Goal: Task Accomplishment & Management: Complete application form

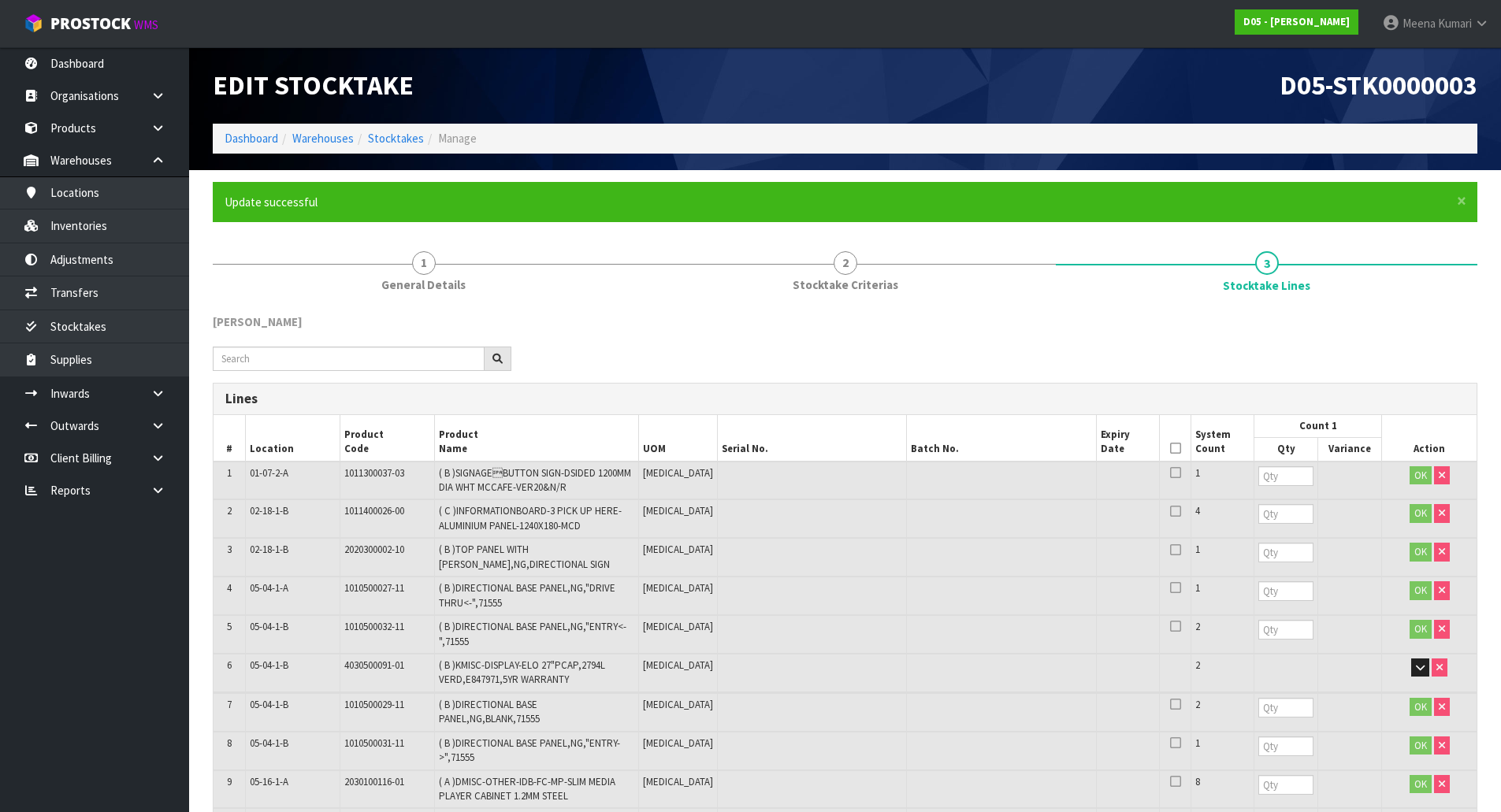
scroll to position [4889, 0]
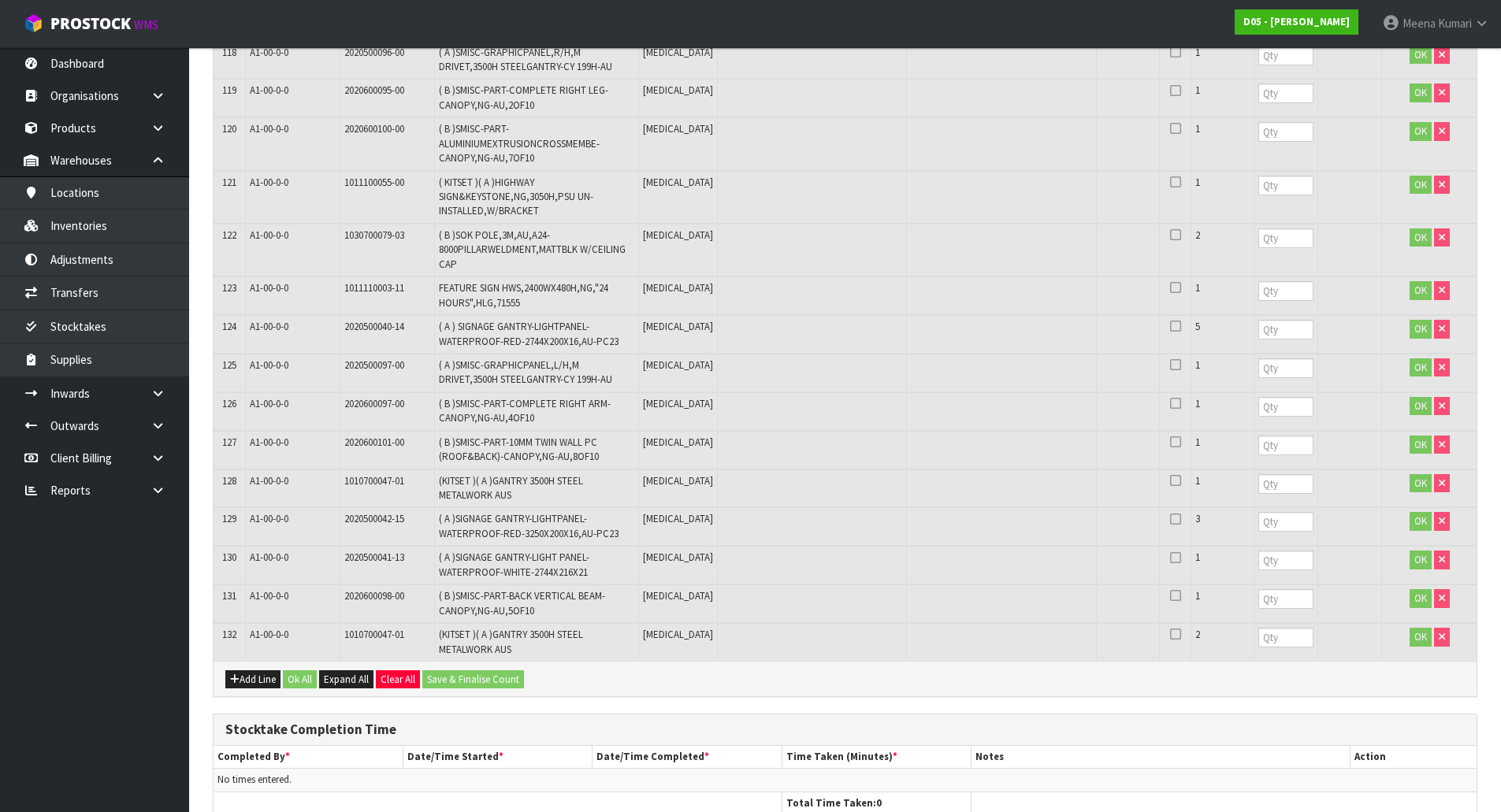
click at [68, 46] on nav "Toggle navigation ProStock WMS D05 - [PERSON_NAME] [PERSON_NAME] Logout" at bounding box center [750, 24] width 1501 height 48
click at [70, 61] on link "Dashboard" at bounding box center [95, 63] width 189 height 33
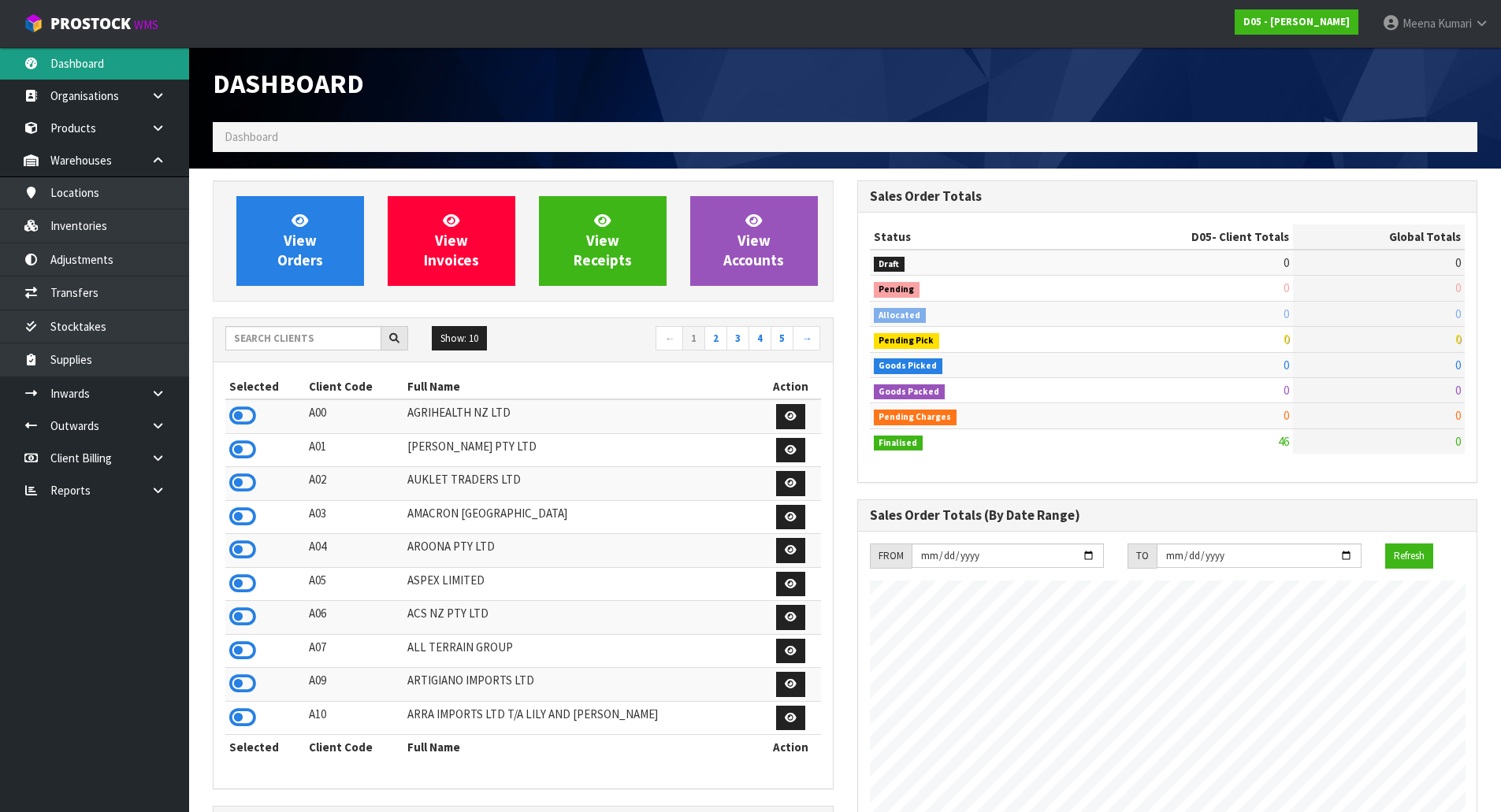
scroll to position [997, 644]
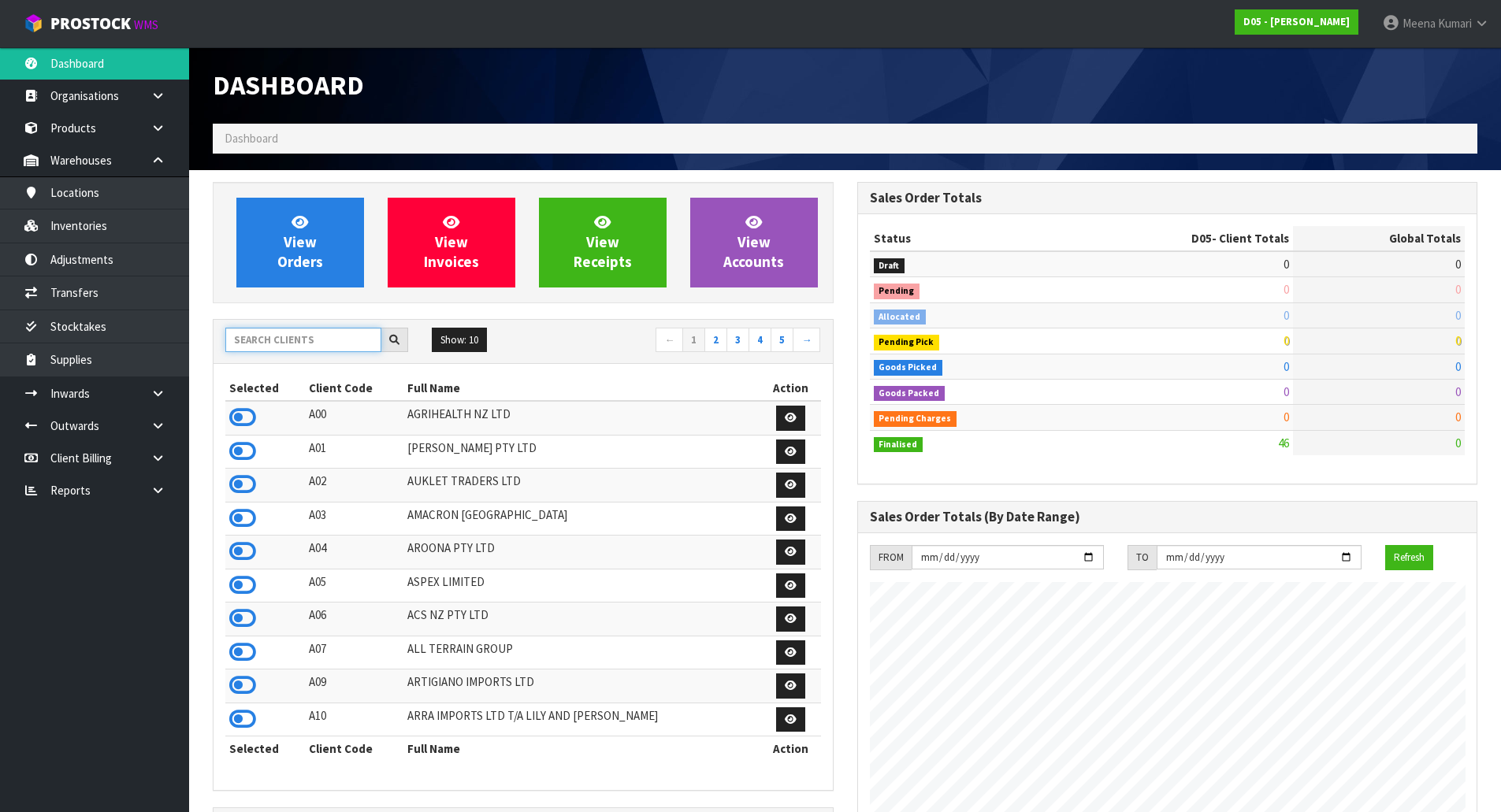
click at [298, 335] on input "text" at bounding box center [303, 339] width 156 height 25
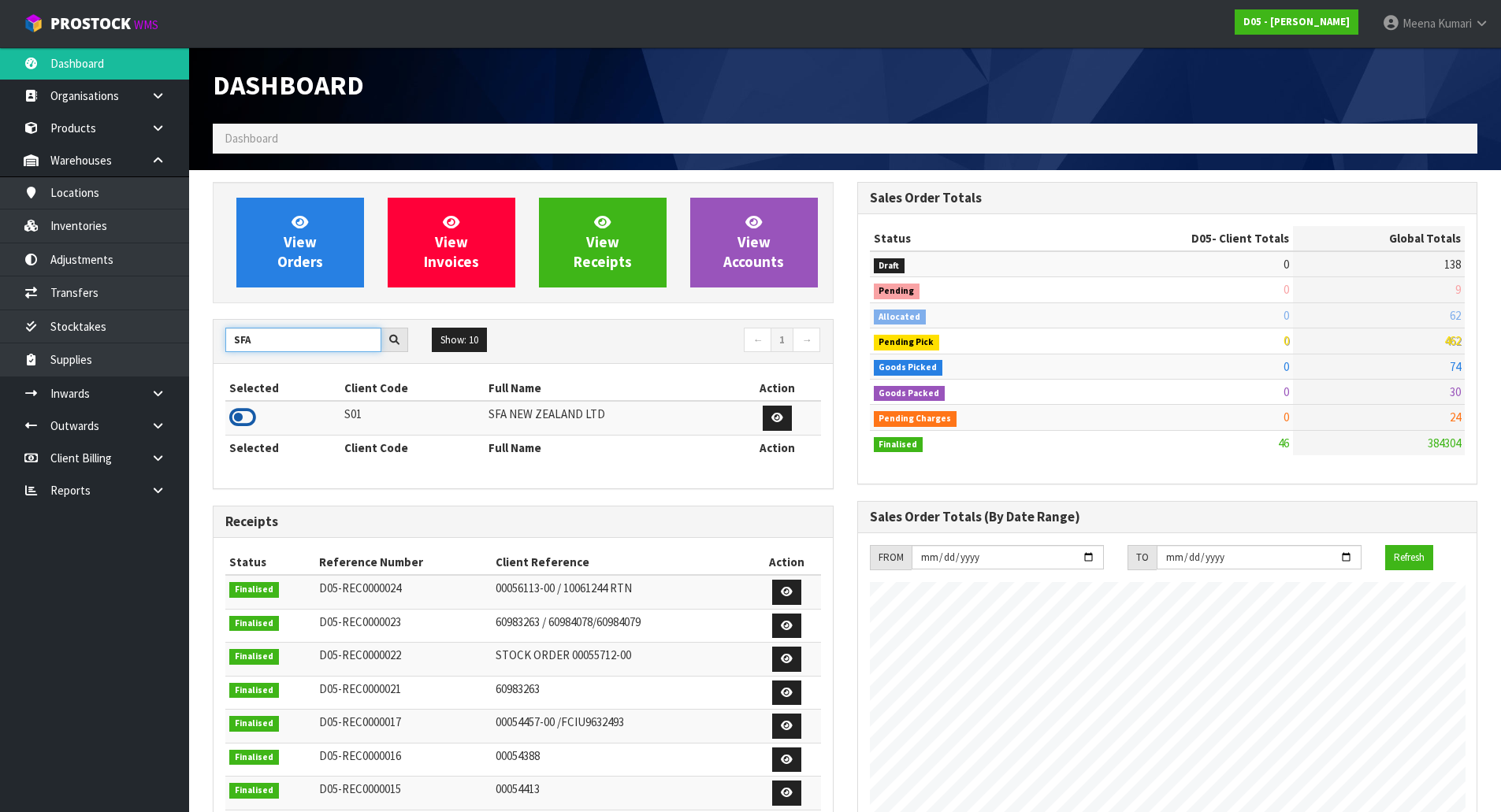
type input "SFA"
click at [241, 413] on icon at bounding box center [242, 417] width 27 height 24
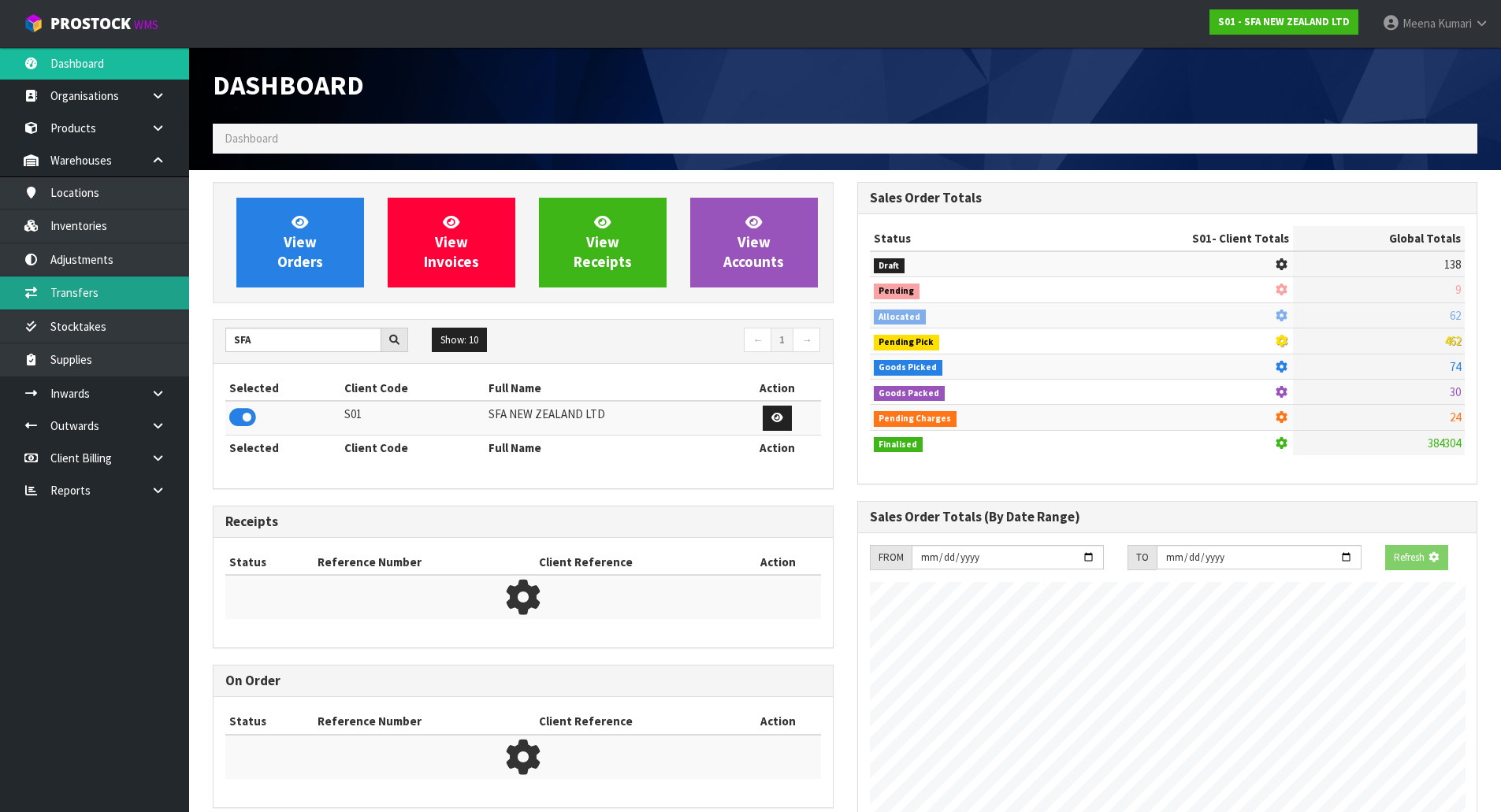
scroll to position [1194, 644]
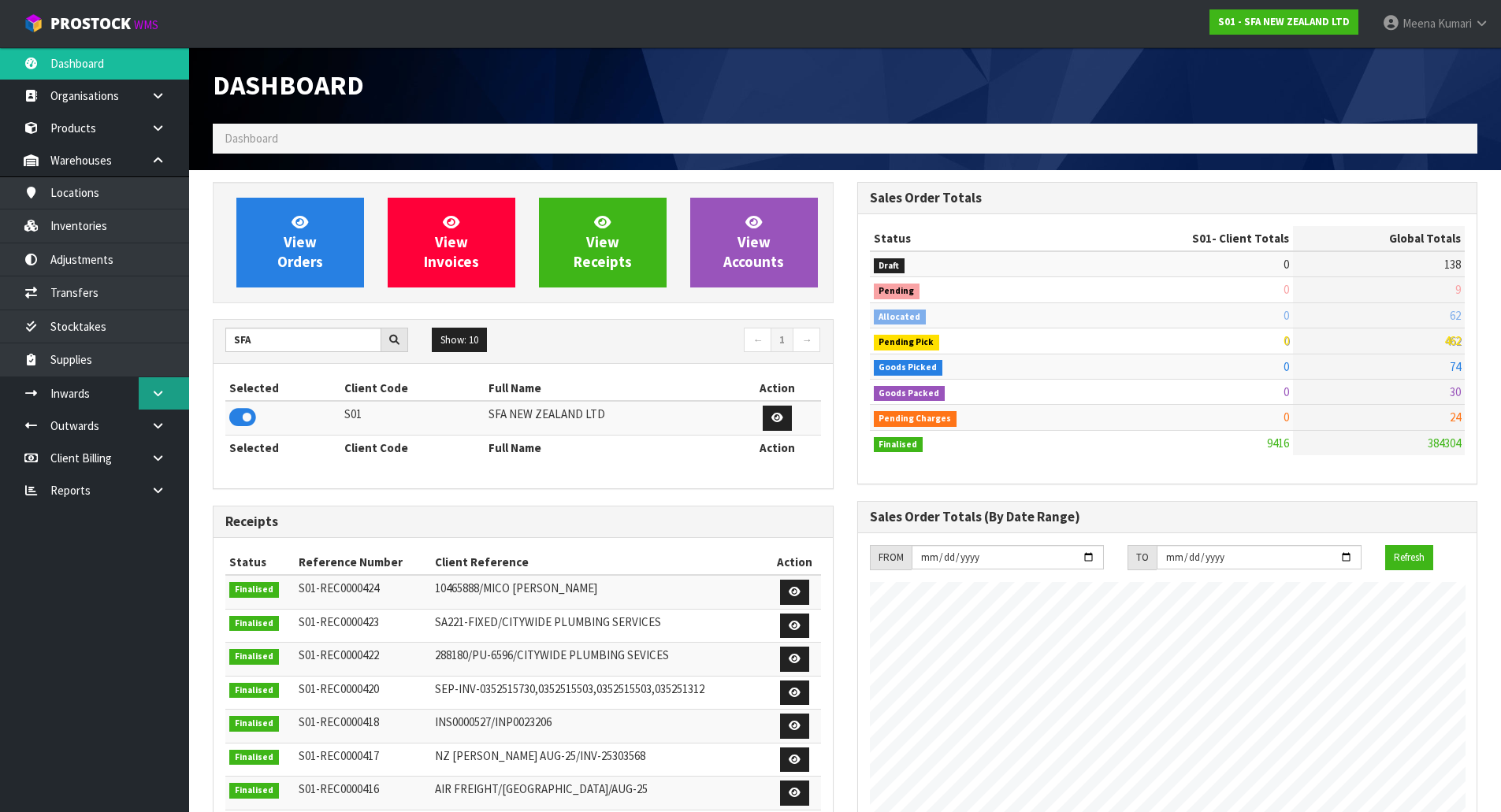
click at [155, 388] on icon at bounding box center [158, 394] width 15 height 12
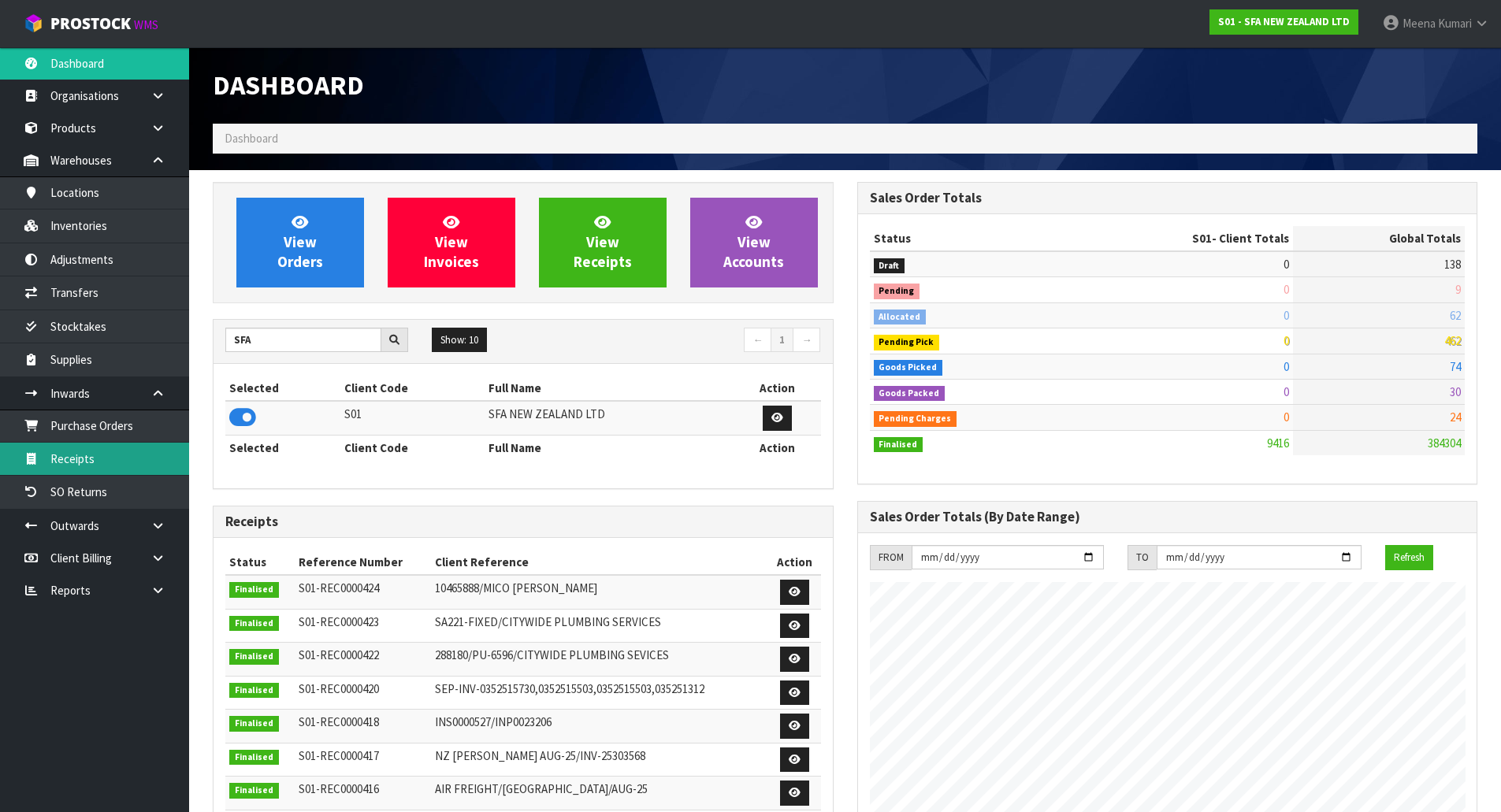
click at [116, 459] on link "Receipts" at bounding box center [95, 459] width 189 height 33
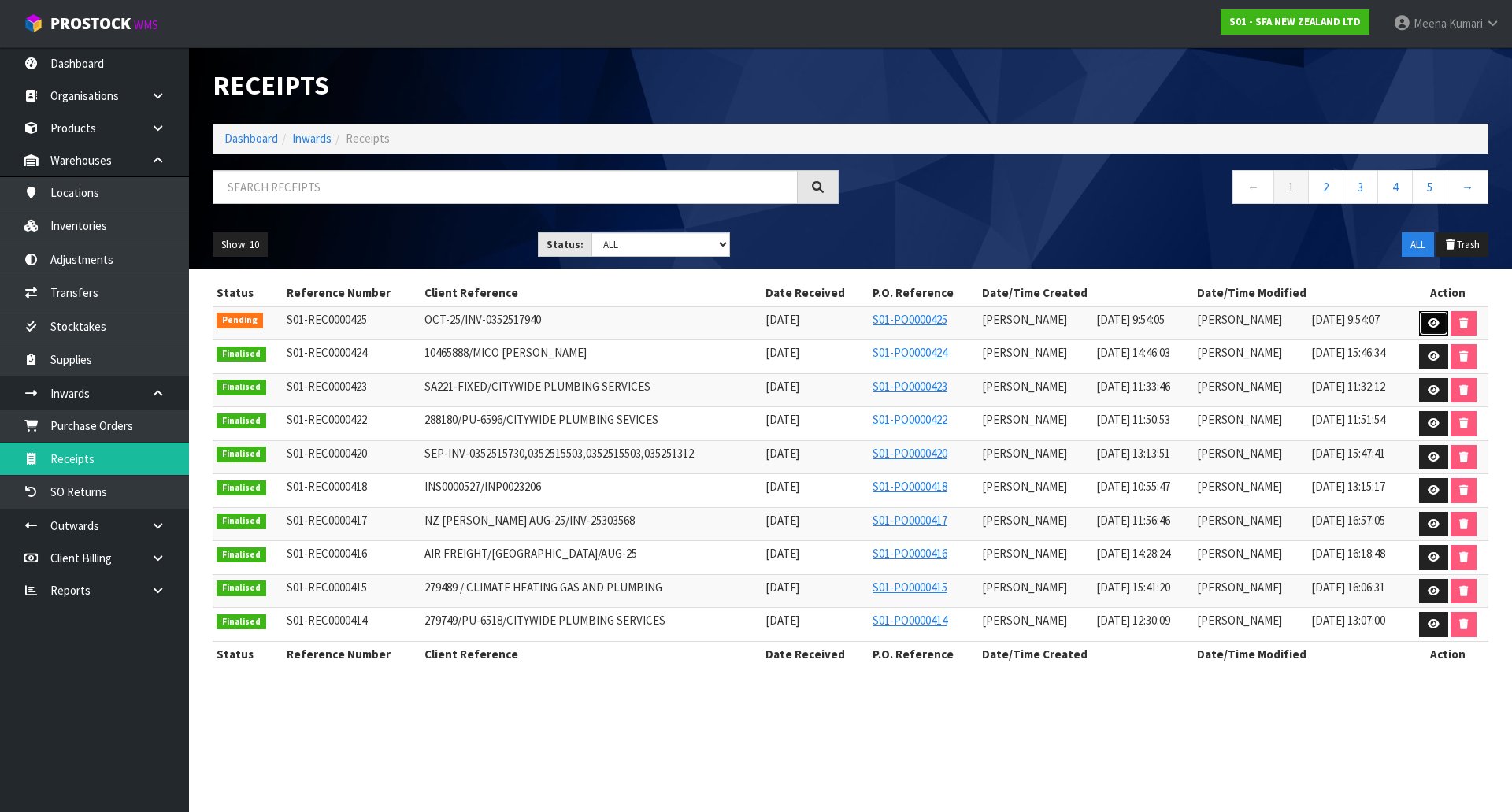
click at [1440, 326] on icon at bounding box center [1434, 324] width 12 height 10
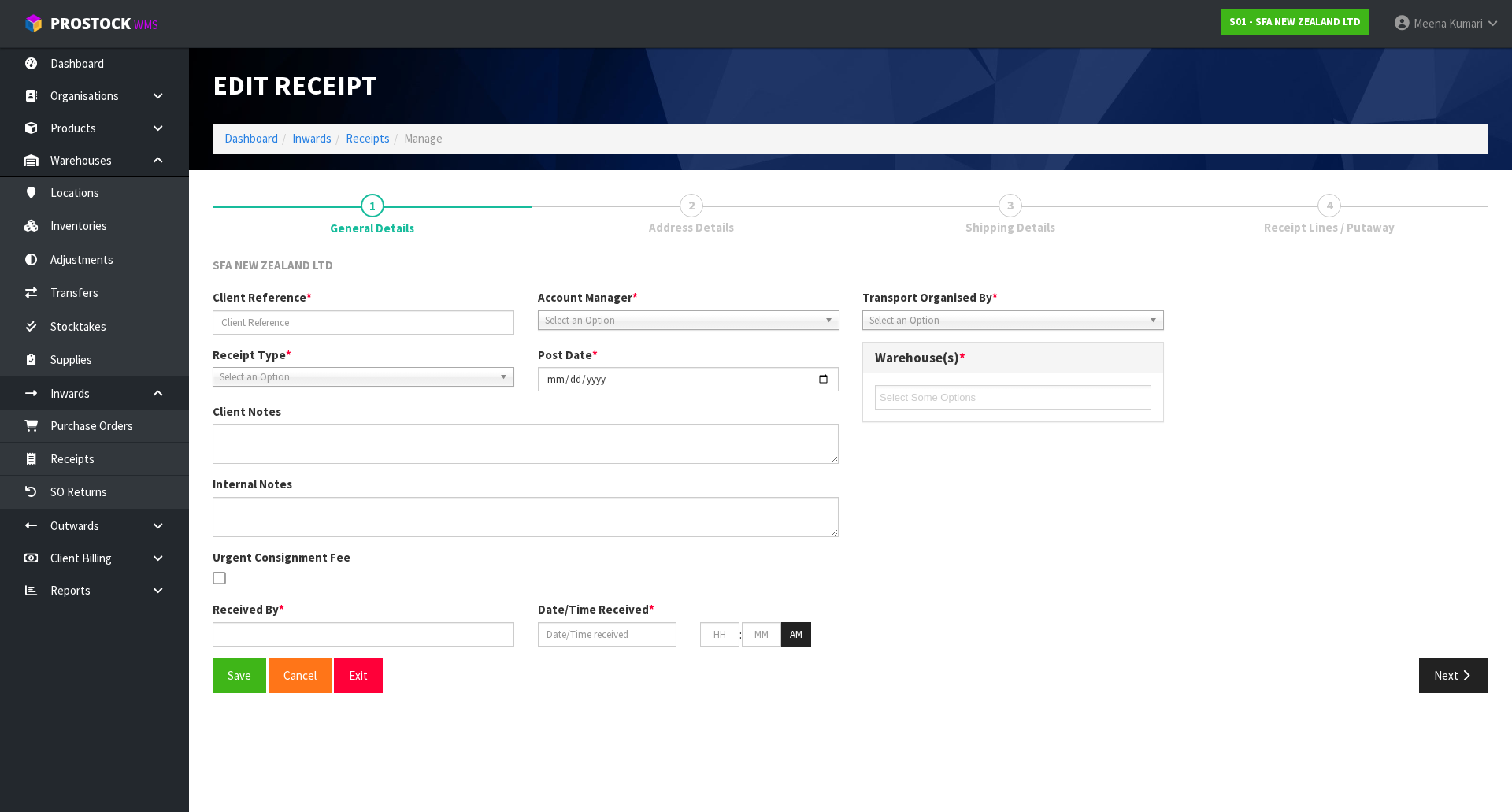
type input "OCT-25/INV-0352517940"
type input "[DATE]"
type input "[PERSON_NAME]"
type input "[DATE]"
type input "09"
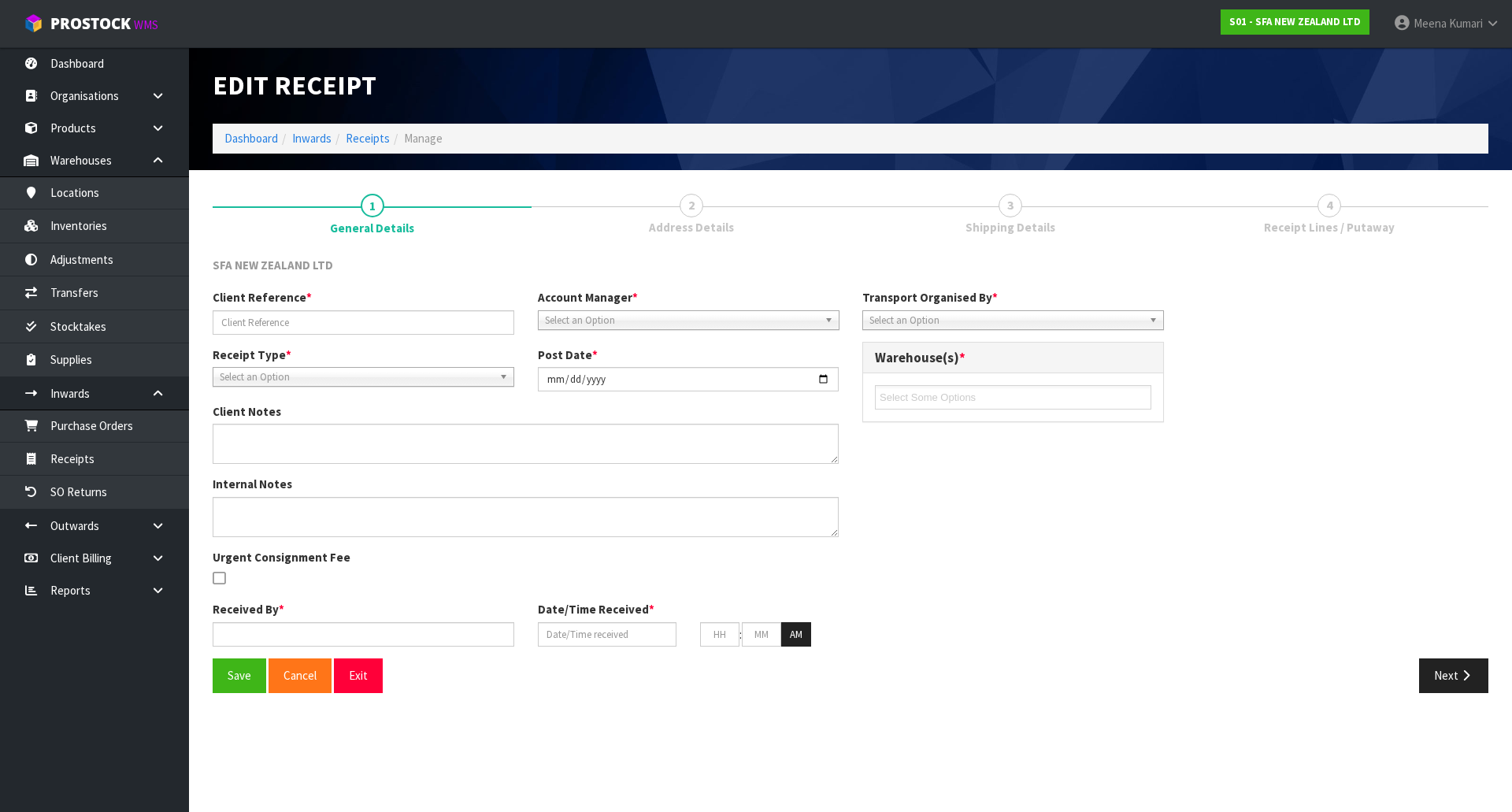
type input "54"
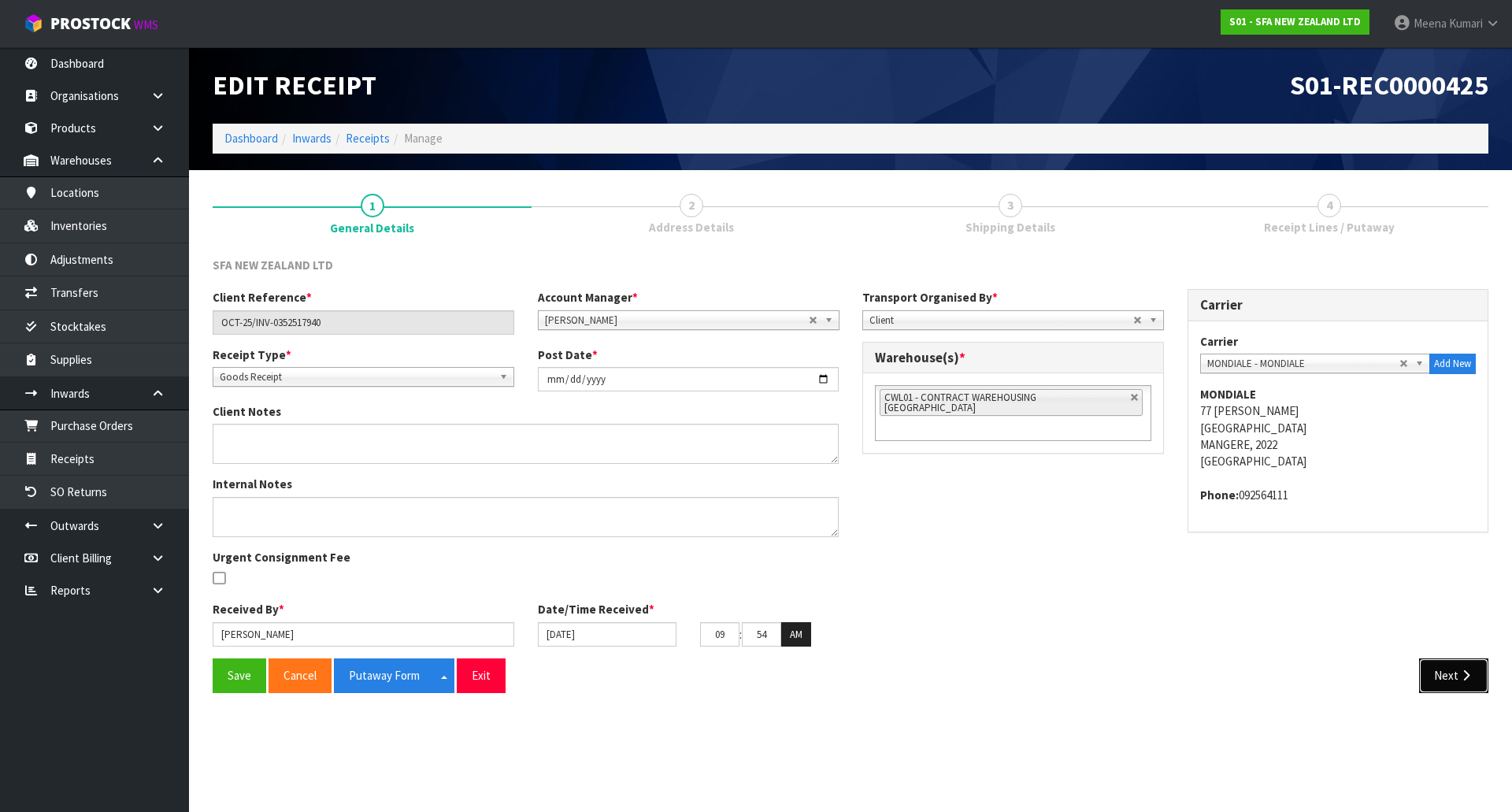
click at [1476, 674] on button "Next" at bounding box center [1454, 676] width 69 height 34
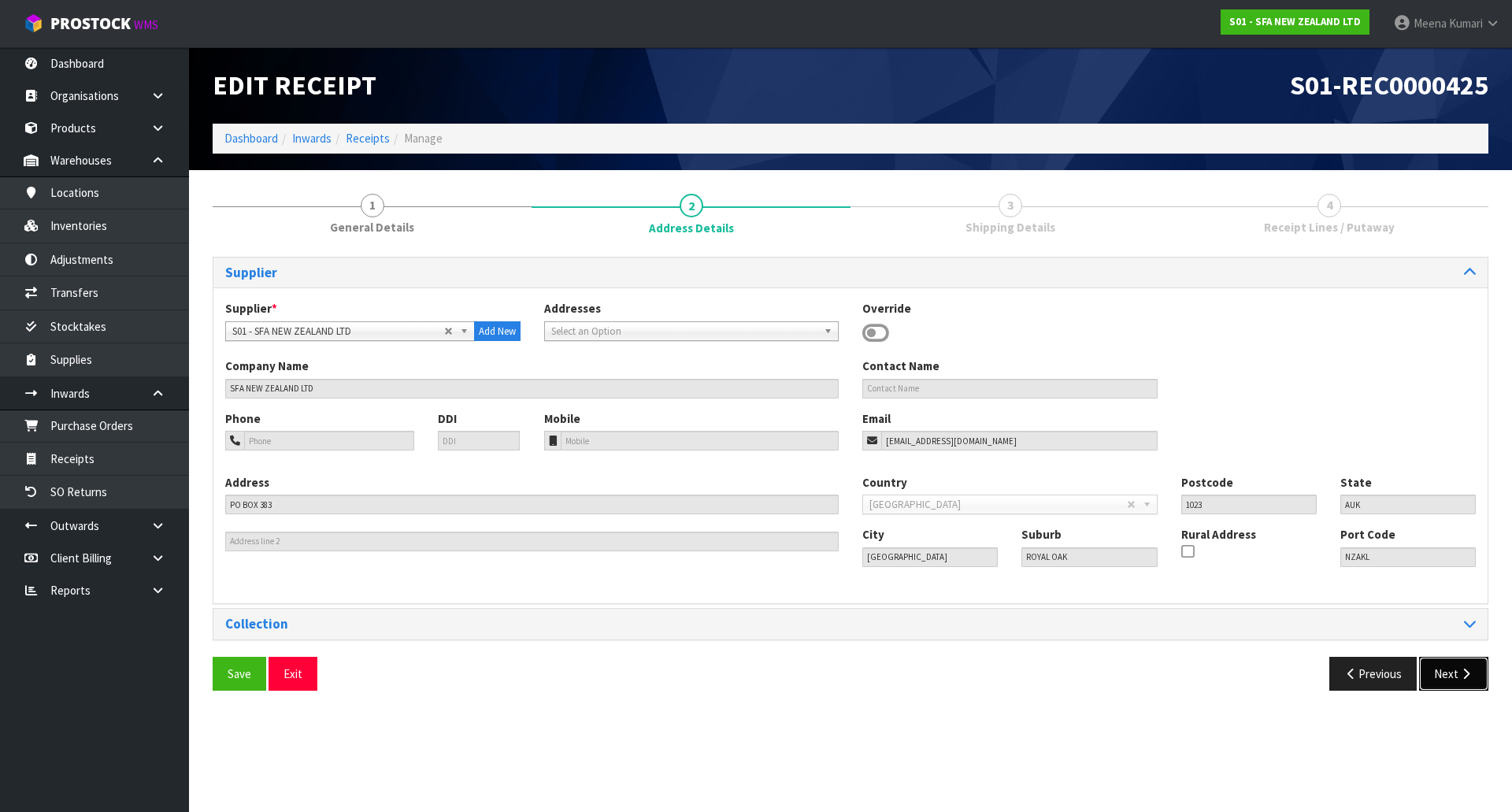
click at [1458, 668] on button "Next" at bounding box center [1454, 674] width 69 height 34
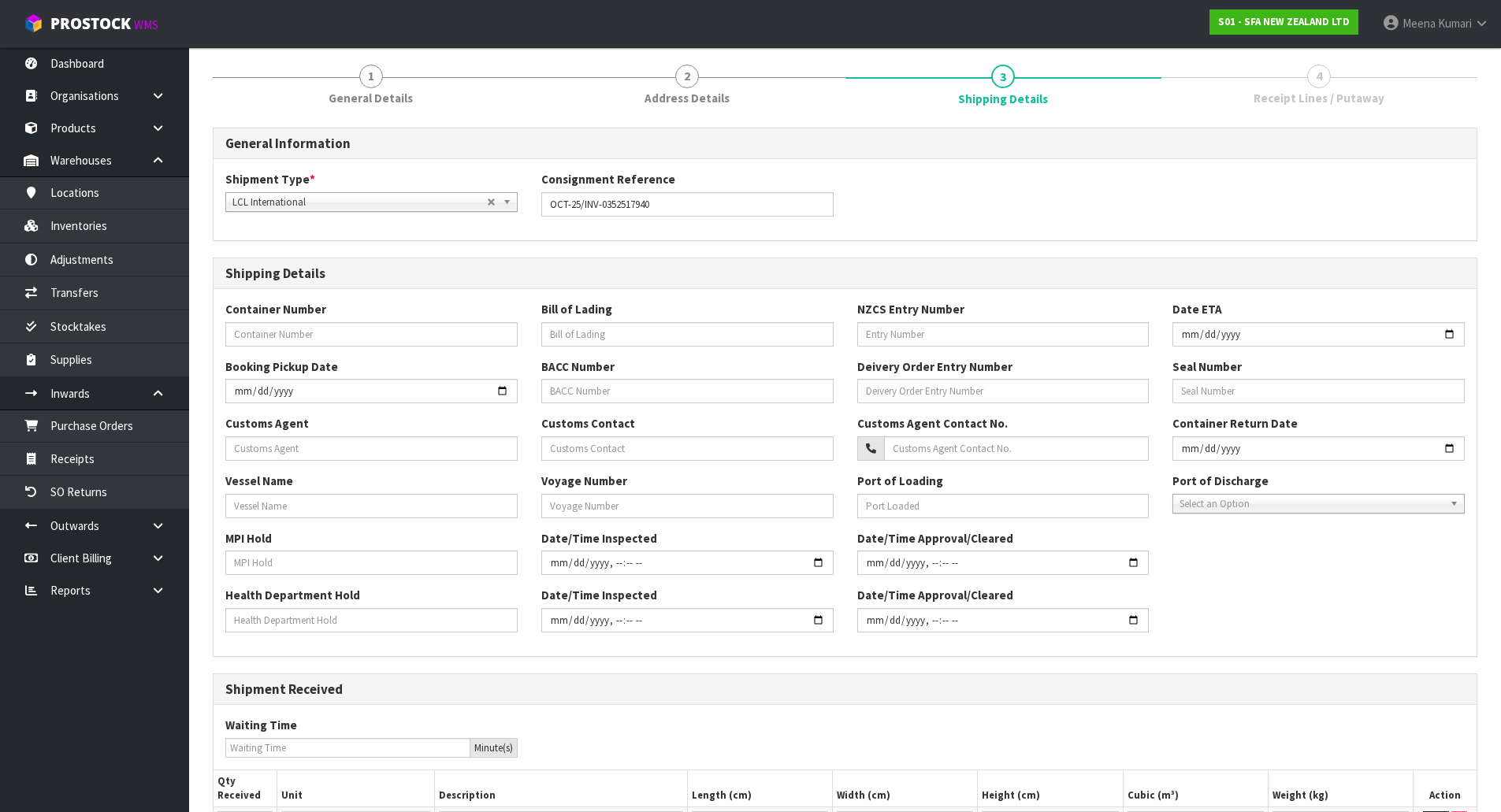
scroll to position [286, 0]
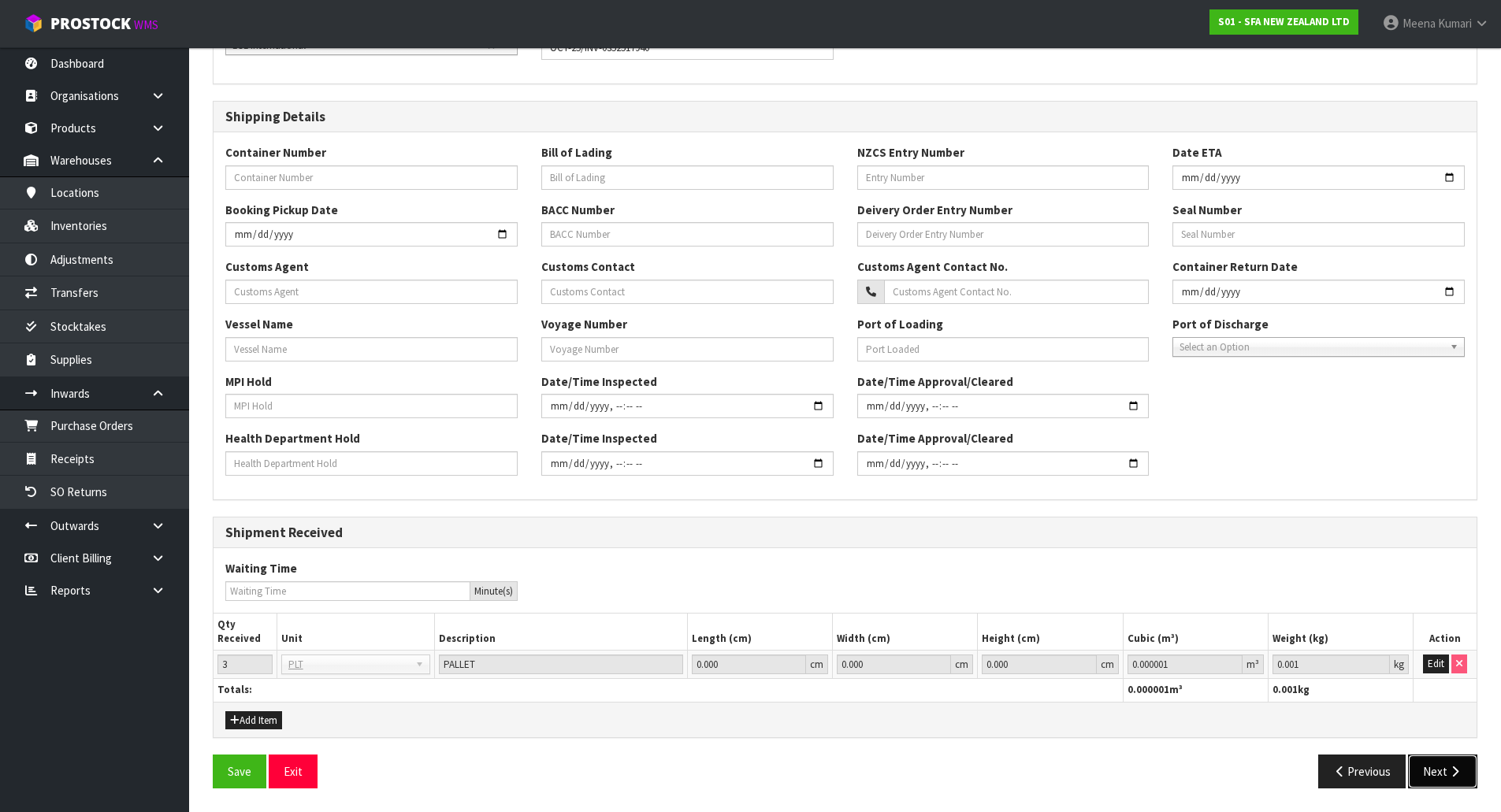
click at [1455, 778] on button "Next" at bounding box center [1443, 772] width 69 height 34
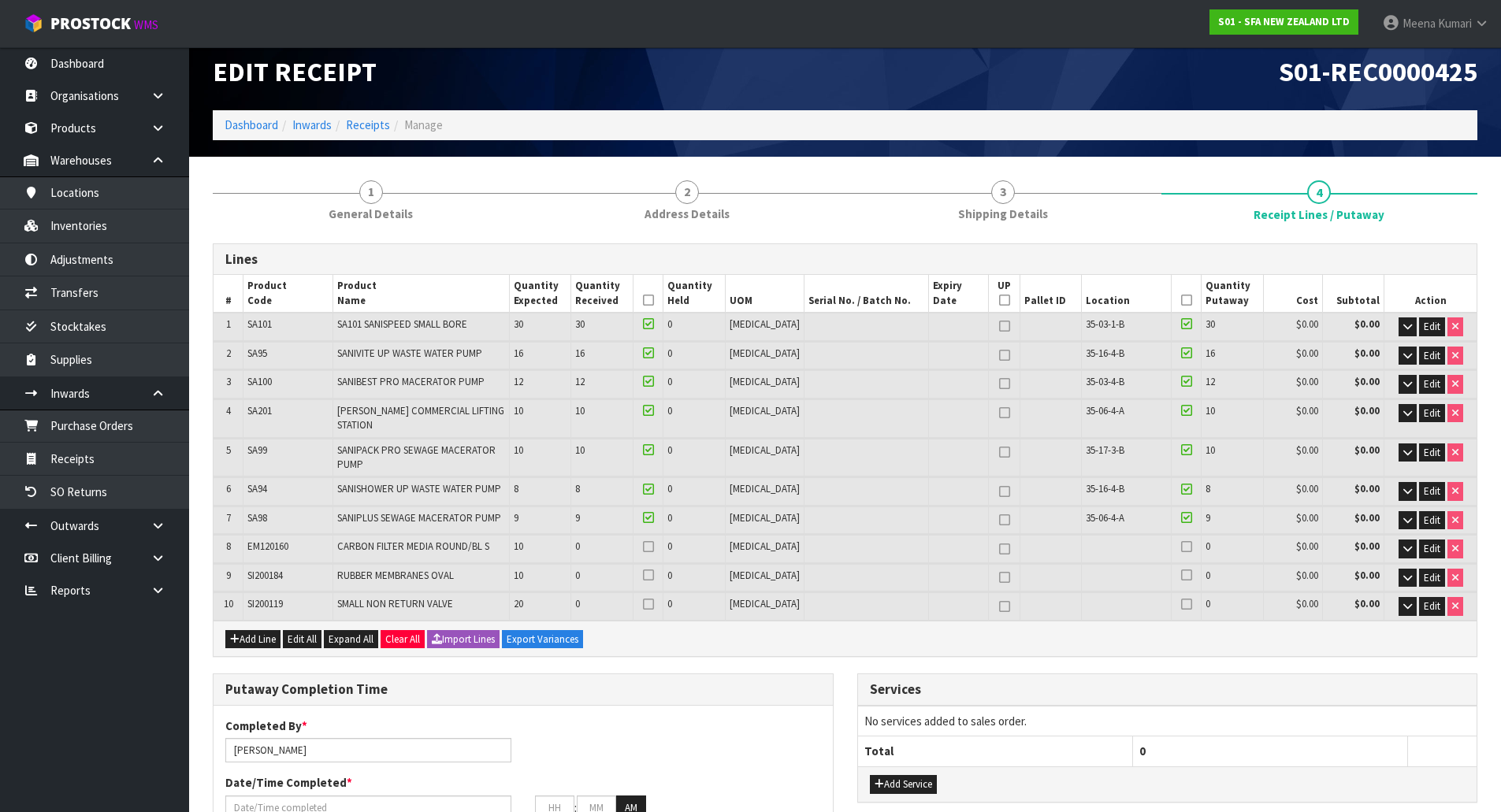
scroll to position [0, 0]
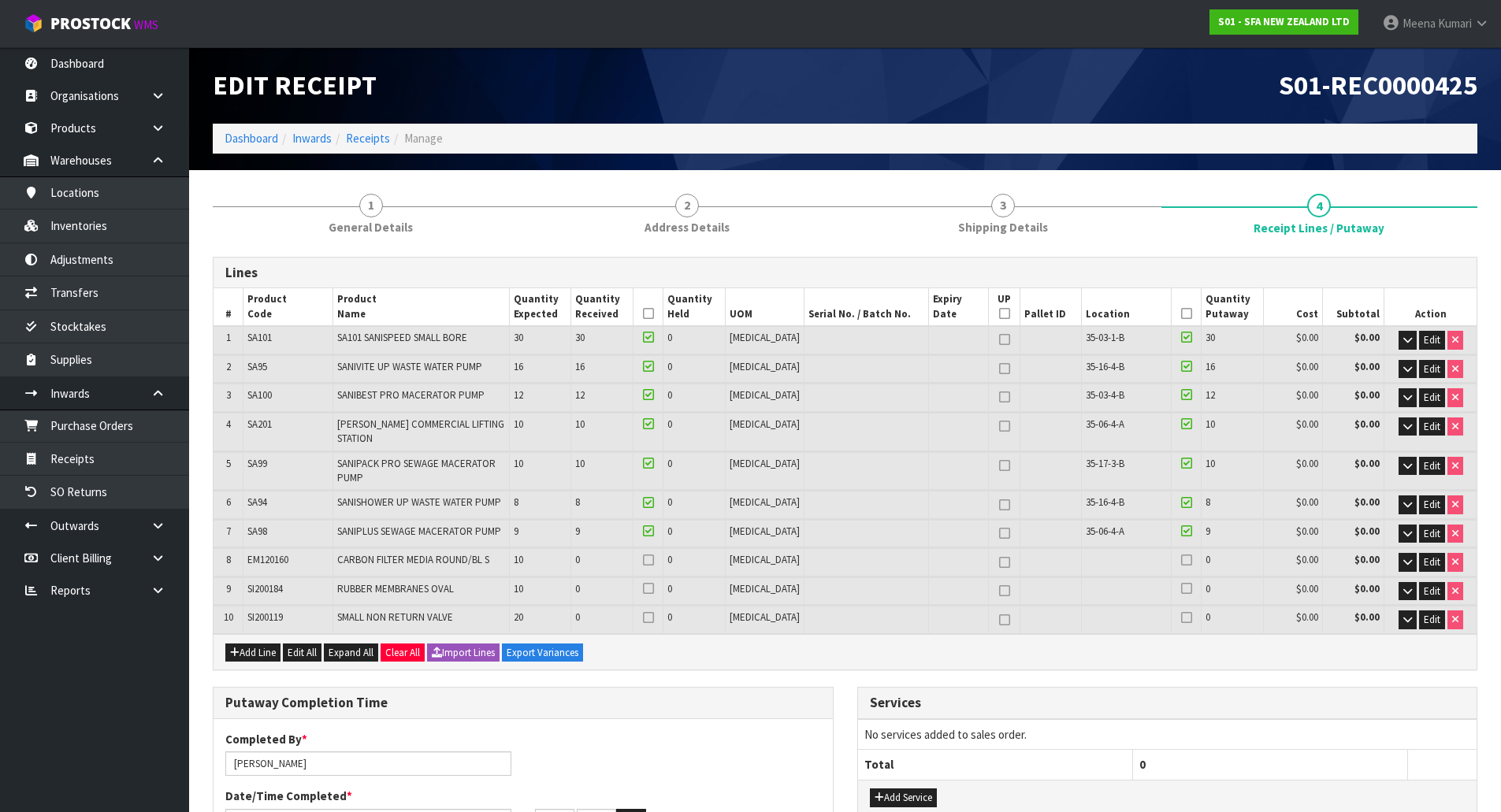
click at [1000, 340] on icon at bounding box center [1005, 339] width 11 height 1
type input "1"
type input "65"
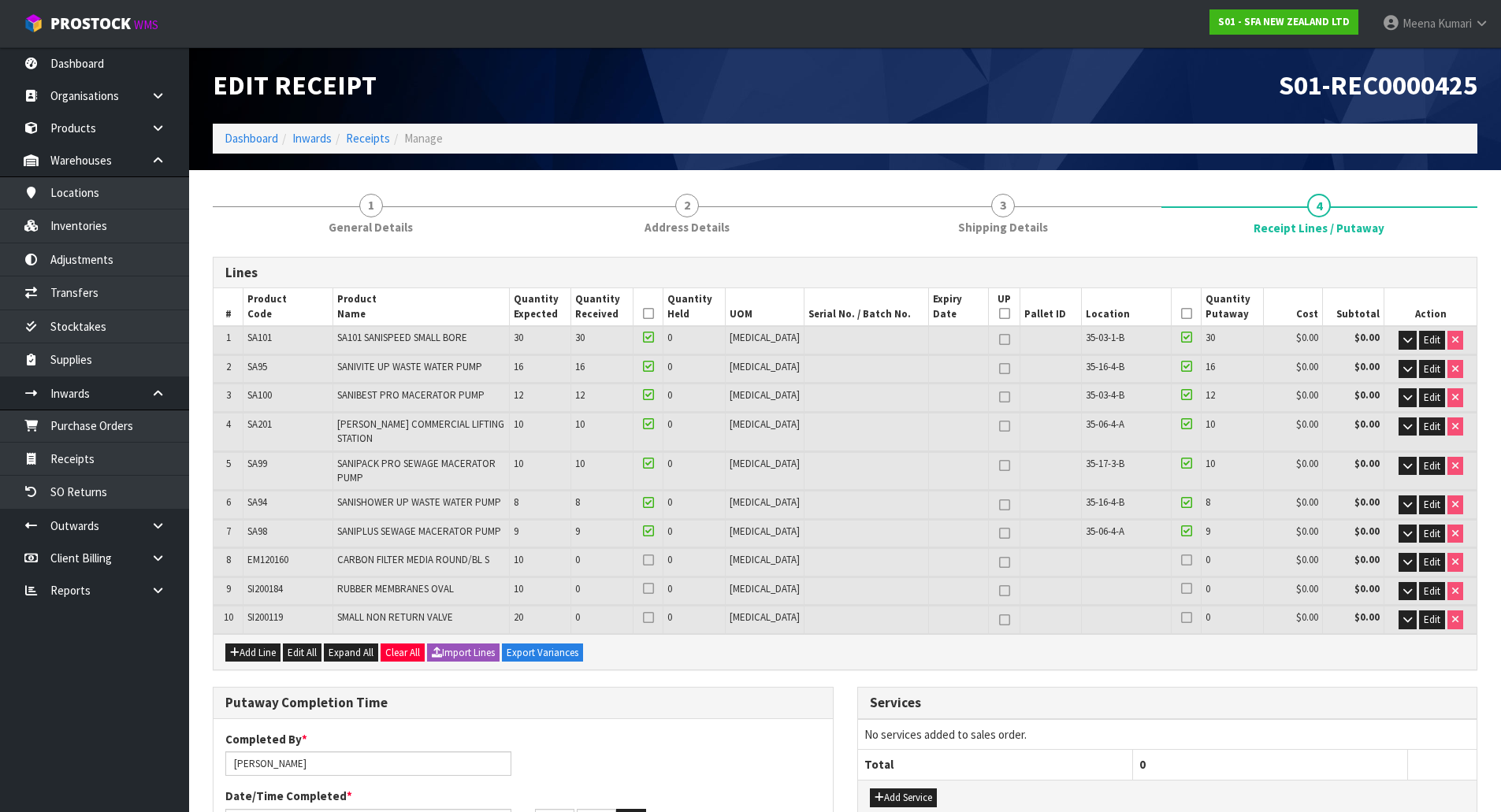
type input "66"
click at [323, 752] on input "[PERSON_NAME]" at bounding box center [368, 764] width 286 height 25
drag, startPoint x: 298, startPoint y: 754, endPoint x: 219, endPoint y: 759, distance: 79.2
click at [219, 759] on div "Completed By * [PERSON_NAME] [PERSON_NAME]/[PERSON_NAME]" at bounding box center [368, 754] width 310 height 45
type input "[PERSON_NAME]/[PERSON_NAME]"
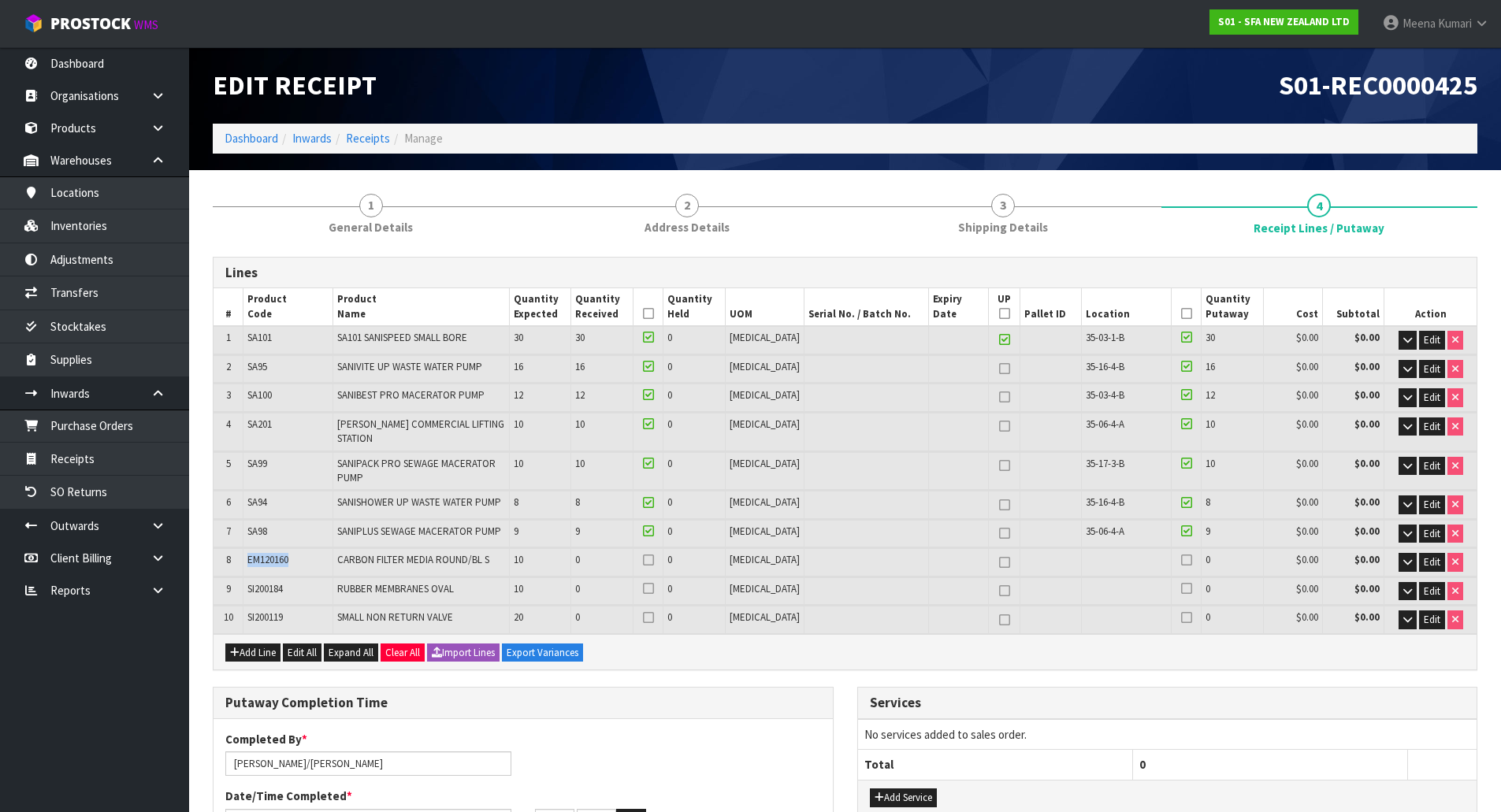
drag, startPoint x: 300, startPoint y: 547, endPoint x: 237, endPoint y: 550, distance: 63.1
click at [237, 550] on tr "8 EM120160 CARBON FILTER MEDIA ROUND/BL S 10 0 0 [MEDICAL_DATA] 0 $0.00 $0.00 E…" at bounding box center [845, 562] width 1263 height 28
copy tr "EM120160"
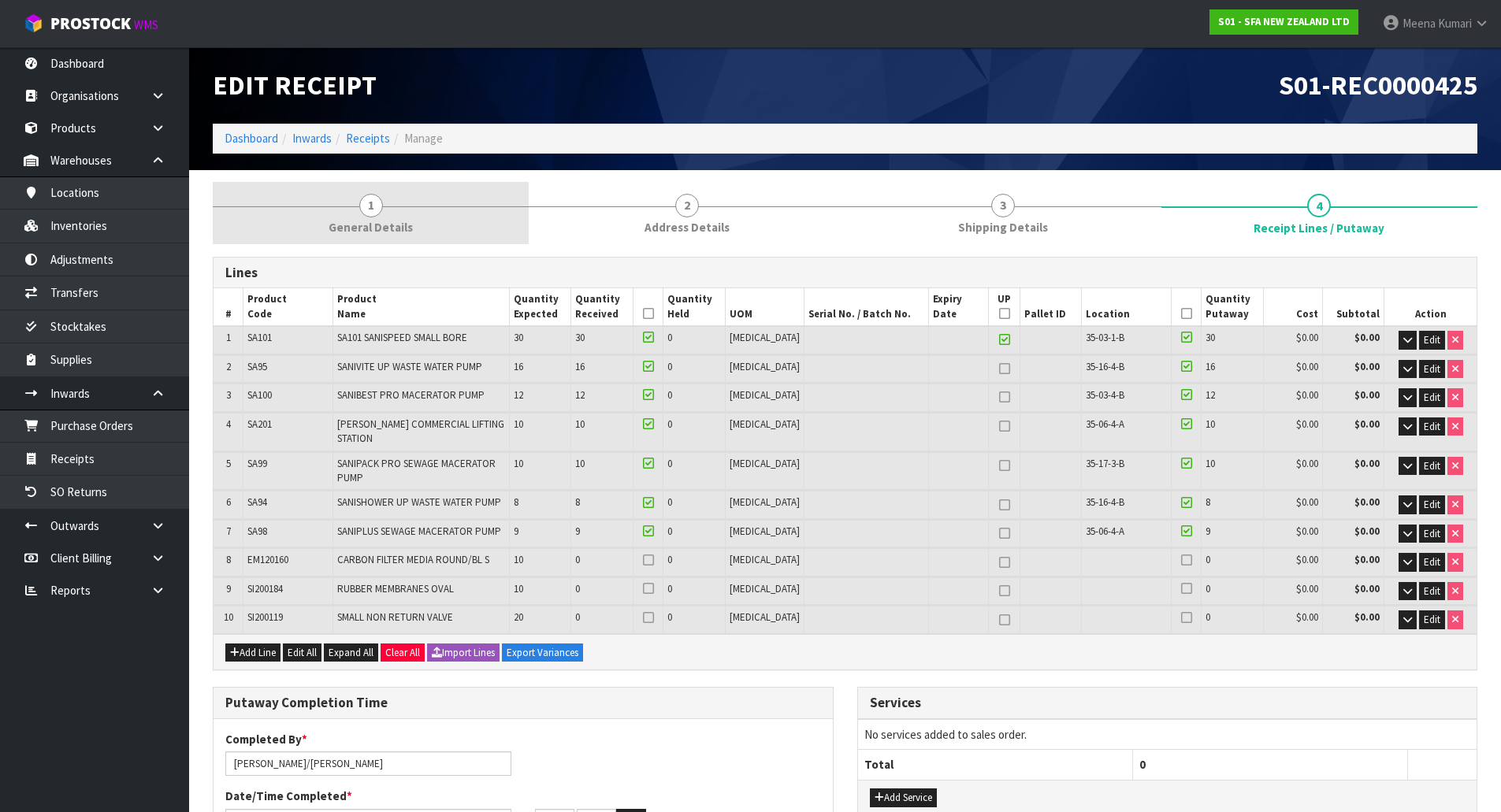
click at [357, 213] on link "1 General Details" at bounding box center [371, 212] width 316 height 62
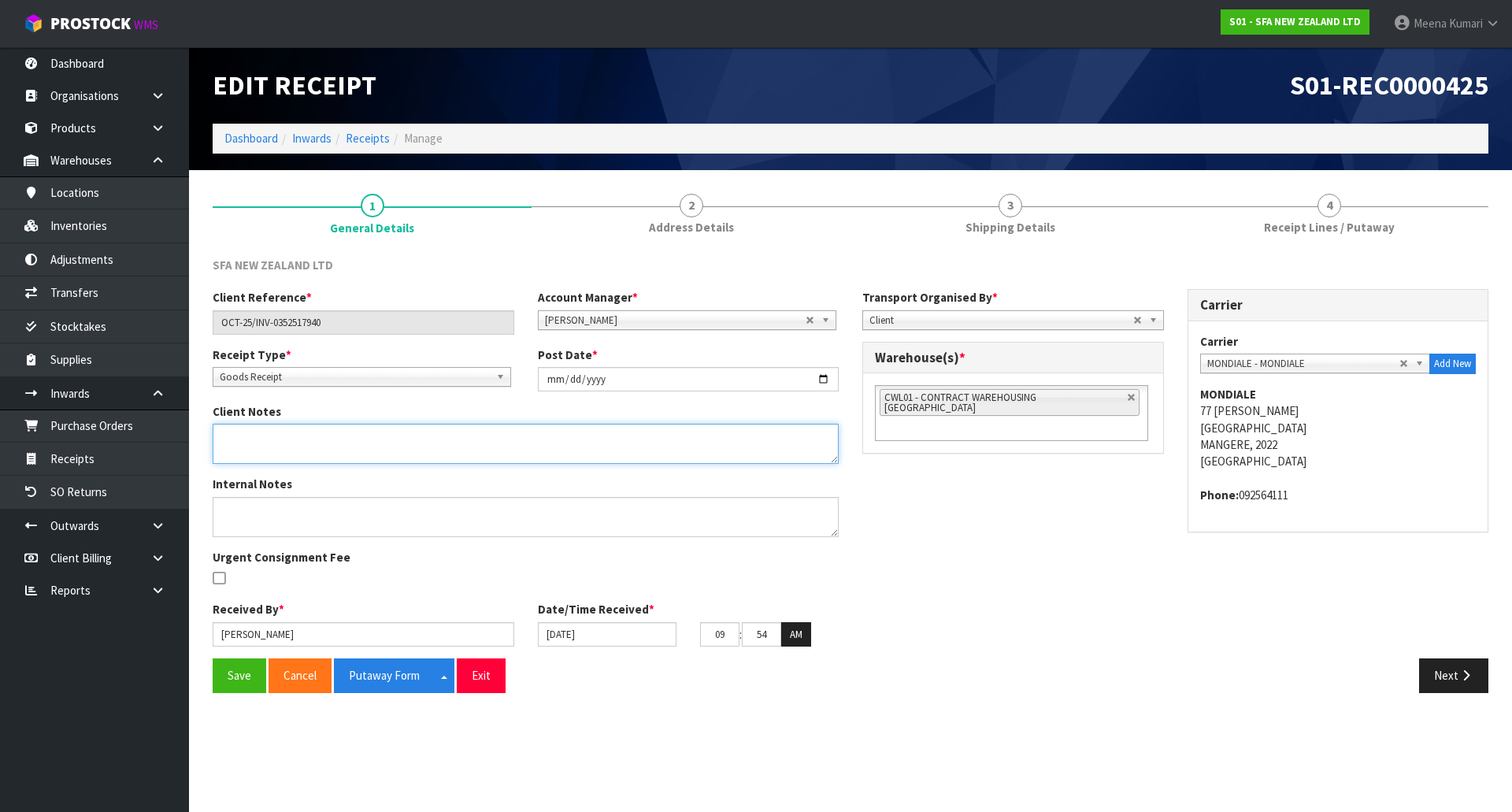
click at [242, 436] on textarea at bounding box center [526, 444] width 626 height 40
paste textarea "EM120160"
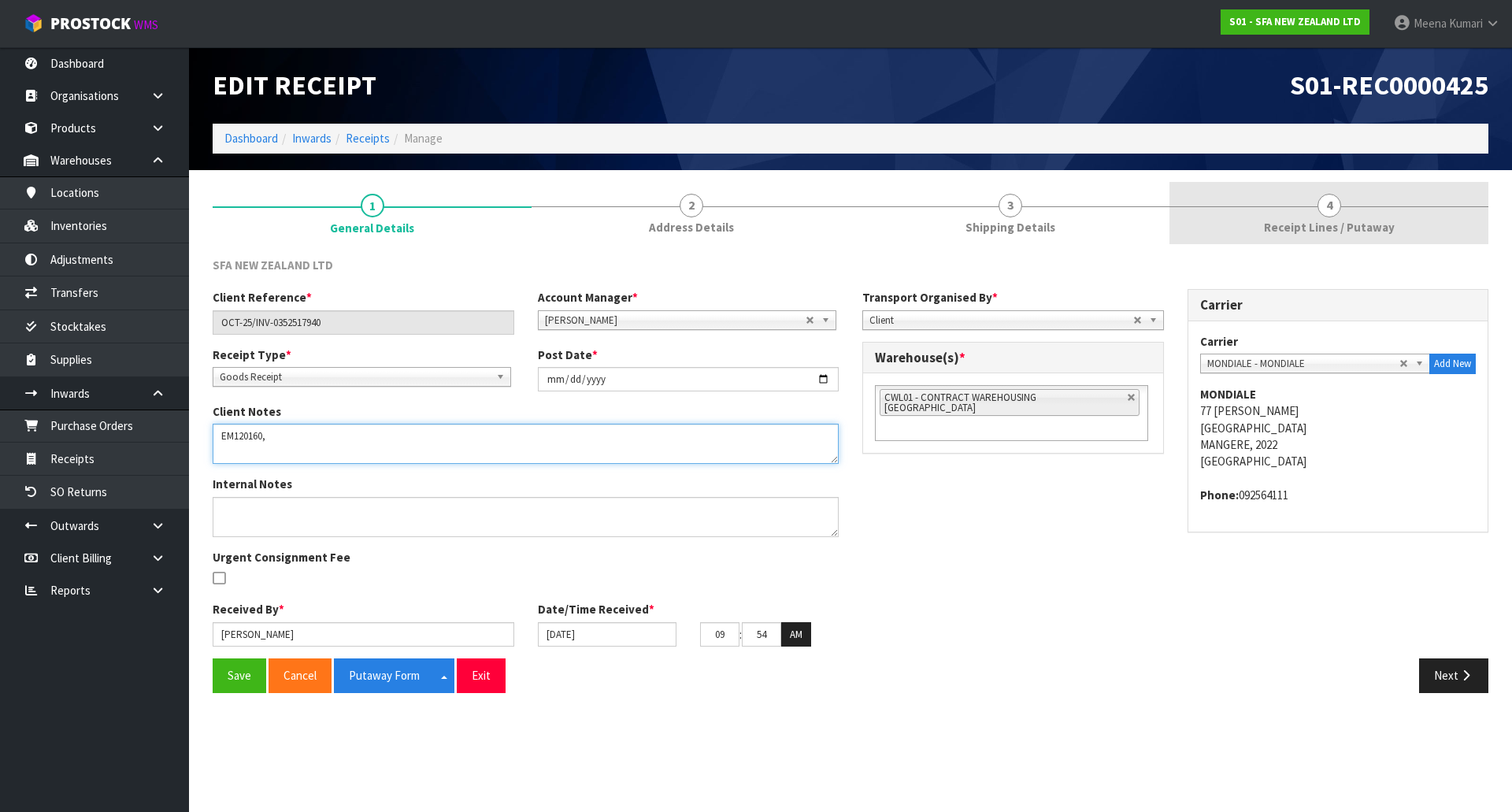
type textarea "EM120160,"
click at [1340, 199] on span "4" at bounding box center [1330, 205] width 24 height 24
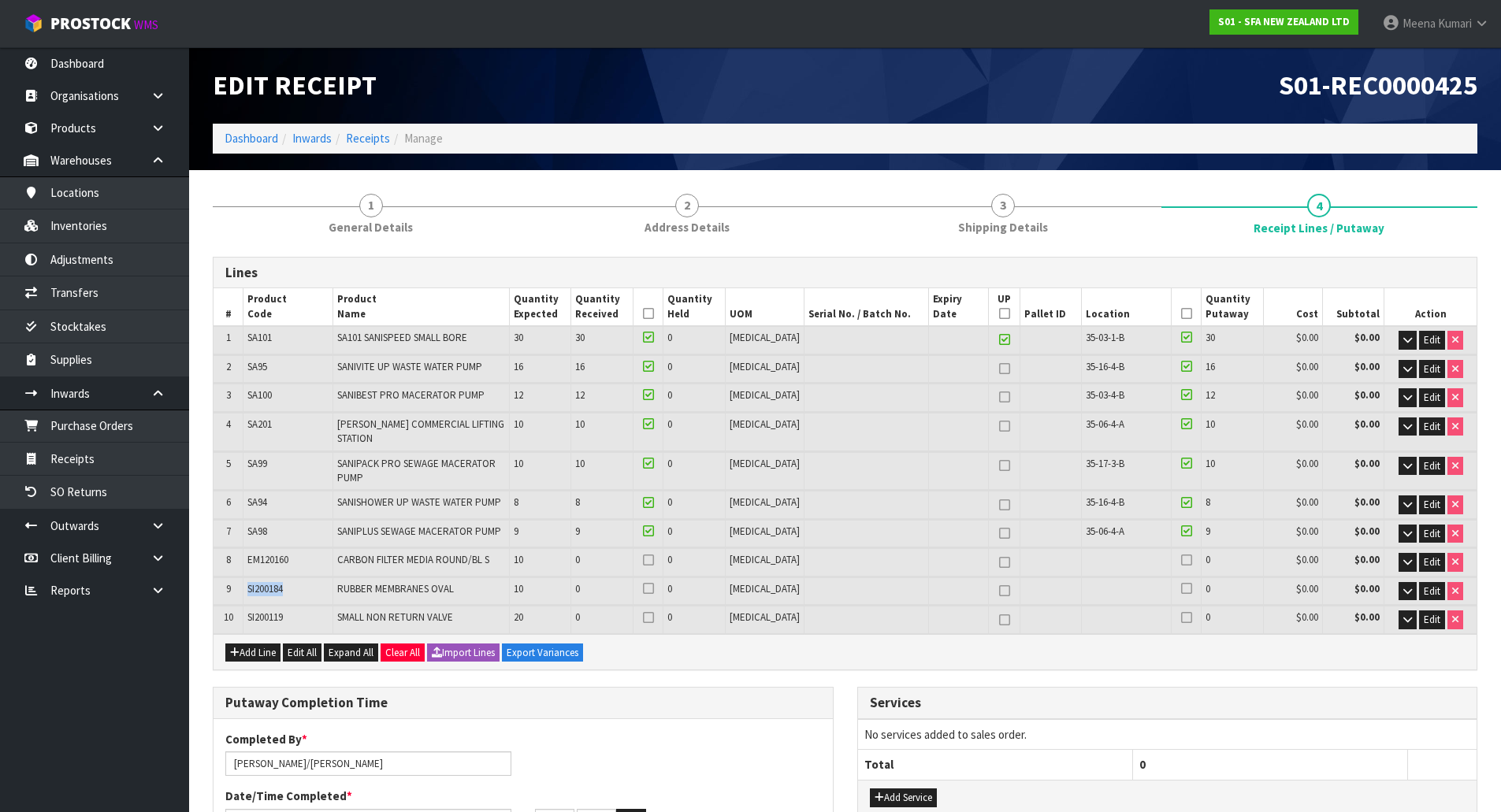
drag, startPoint x: 290, startPoint y: 581, endPoint x: 242, endPoint y: 581, distance: 48.0
click at [242, 581] on tr "9 SI200184 RUBBER MEMBRANES OVAL 10 0 0 [MEDICAL_DATA] 0 $0.00 $0.00 Edit" at bounding box center [845, 591] width 1263 height 28
copy tr "SI200184"
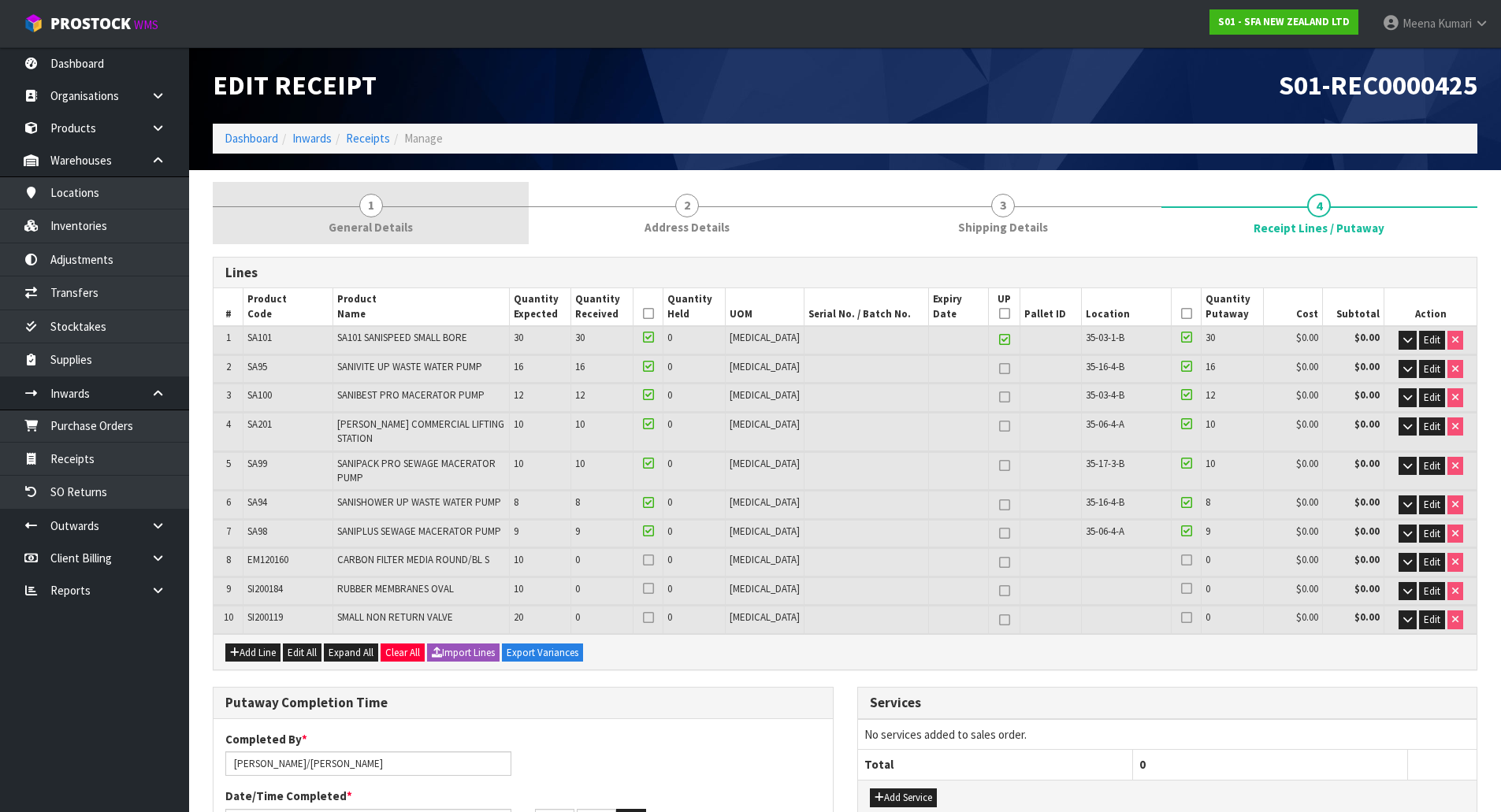
click at [398, 211] on link "1 General Details" at bounding box center [371, 212] width 316 height 62
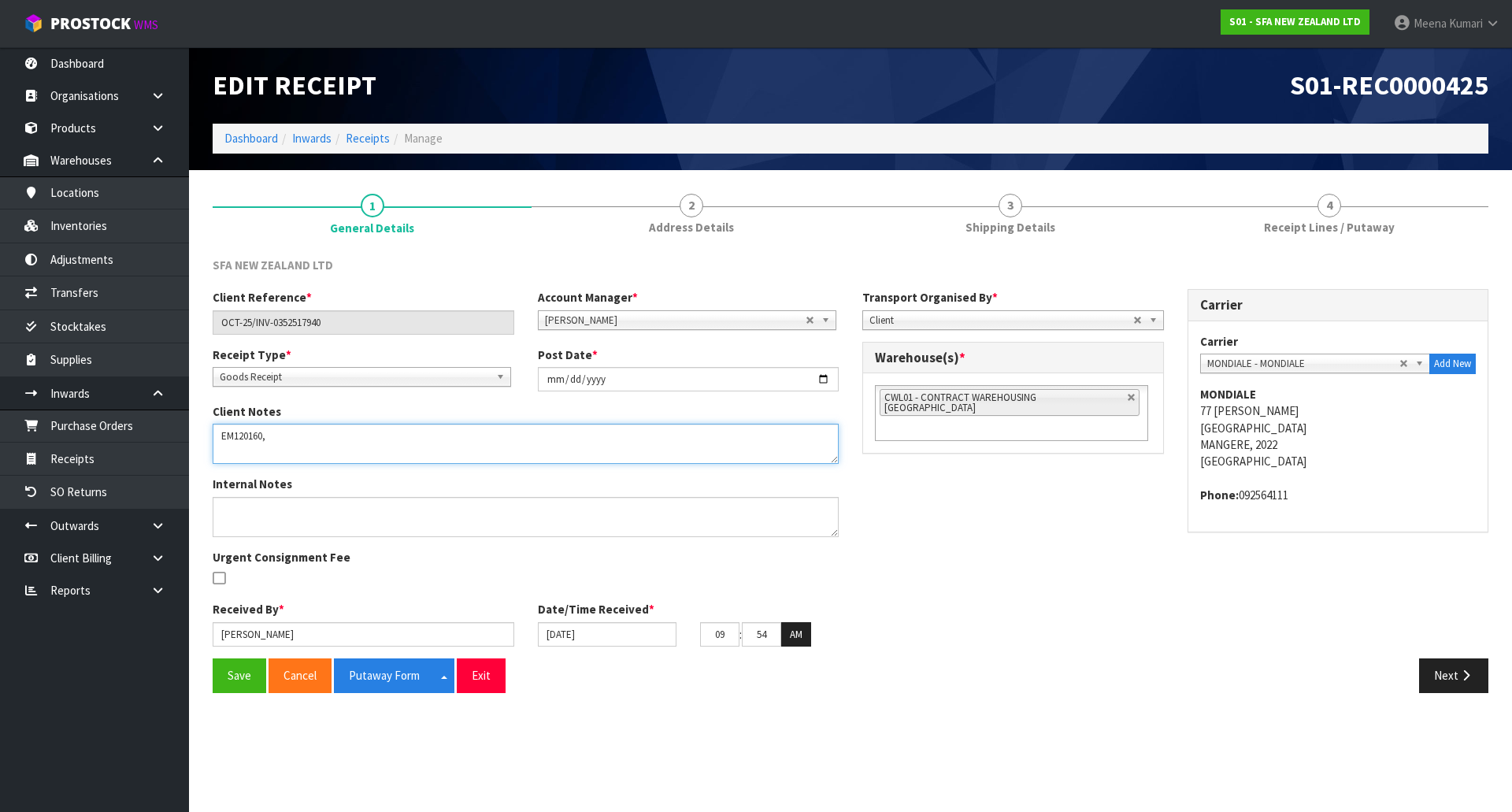
click at [276, 429] on textarea at bounding box center [526, 444] width 626 height 40
paste textarea "SI200184"
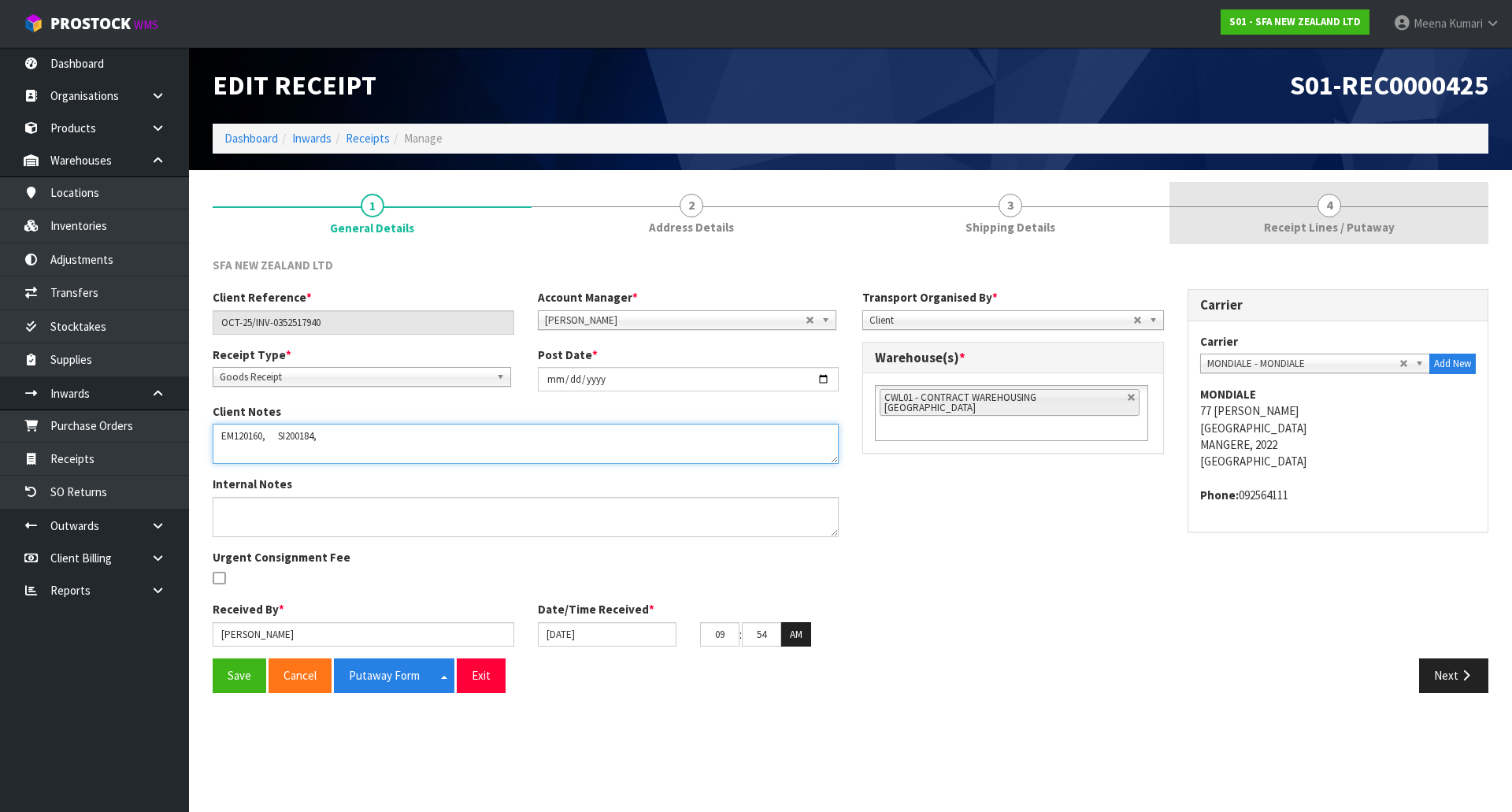
type textarea "EM120160, SI200184,"
click at [1284, 227] on span "Receipt Lines / Putaway" at bounding box center [1330, 227] width 131 height 17
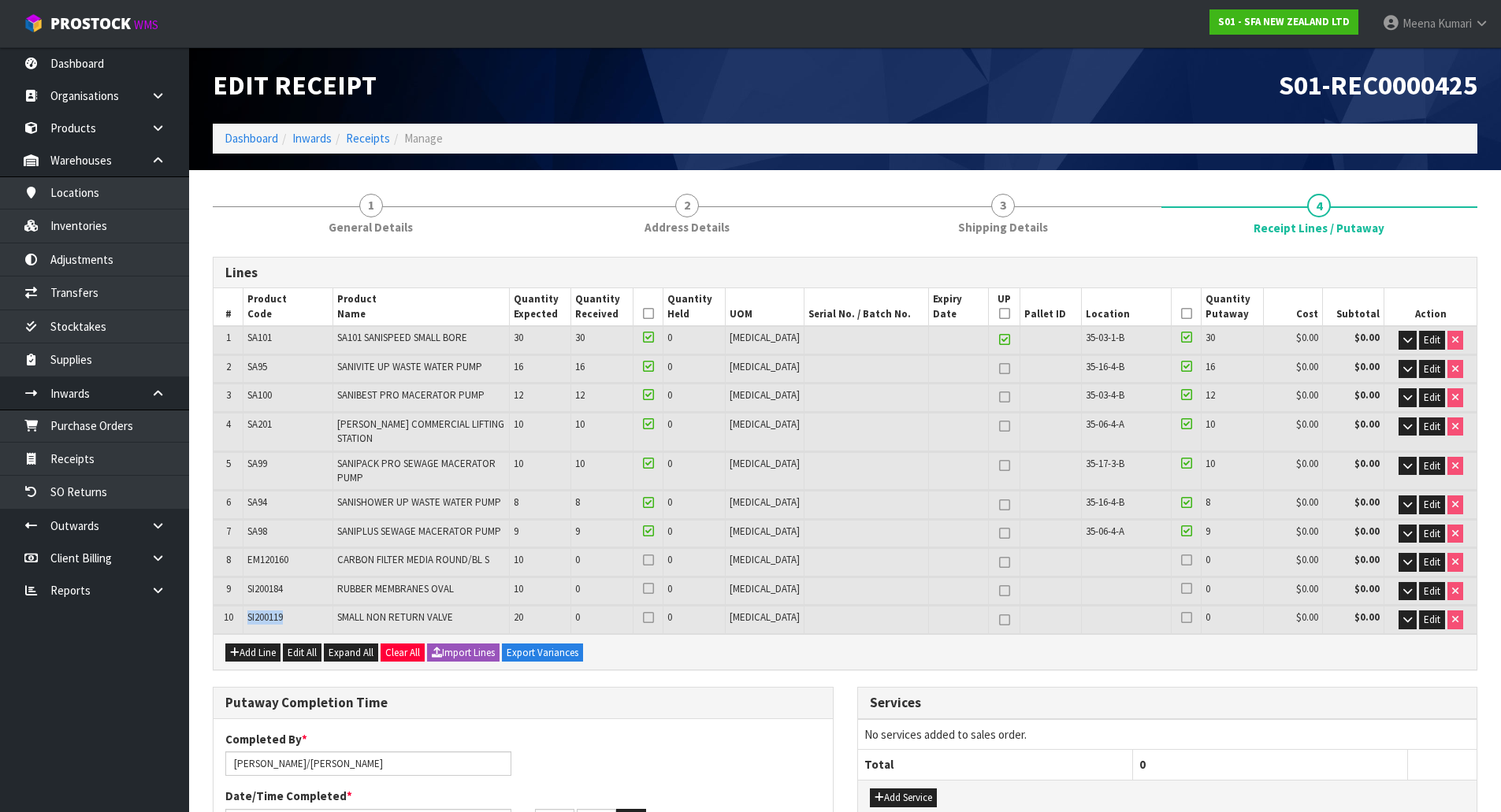
drag, startPoint x: 293, startPoint y: 609, endPoint x: 237, endPoint y: 607, distance: 56.0
click at [237, 607] on tr "10 SI200119 SMALL NON RETURN VALVE 20 0 0 [MEDICAL_DATA] 0 $0.00 $0.00 Edit" at bounding box center [845, 620] width 1263 height 28
copy tr "SI200119"
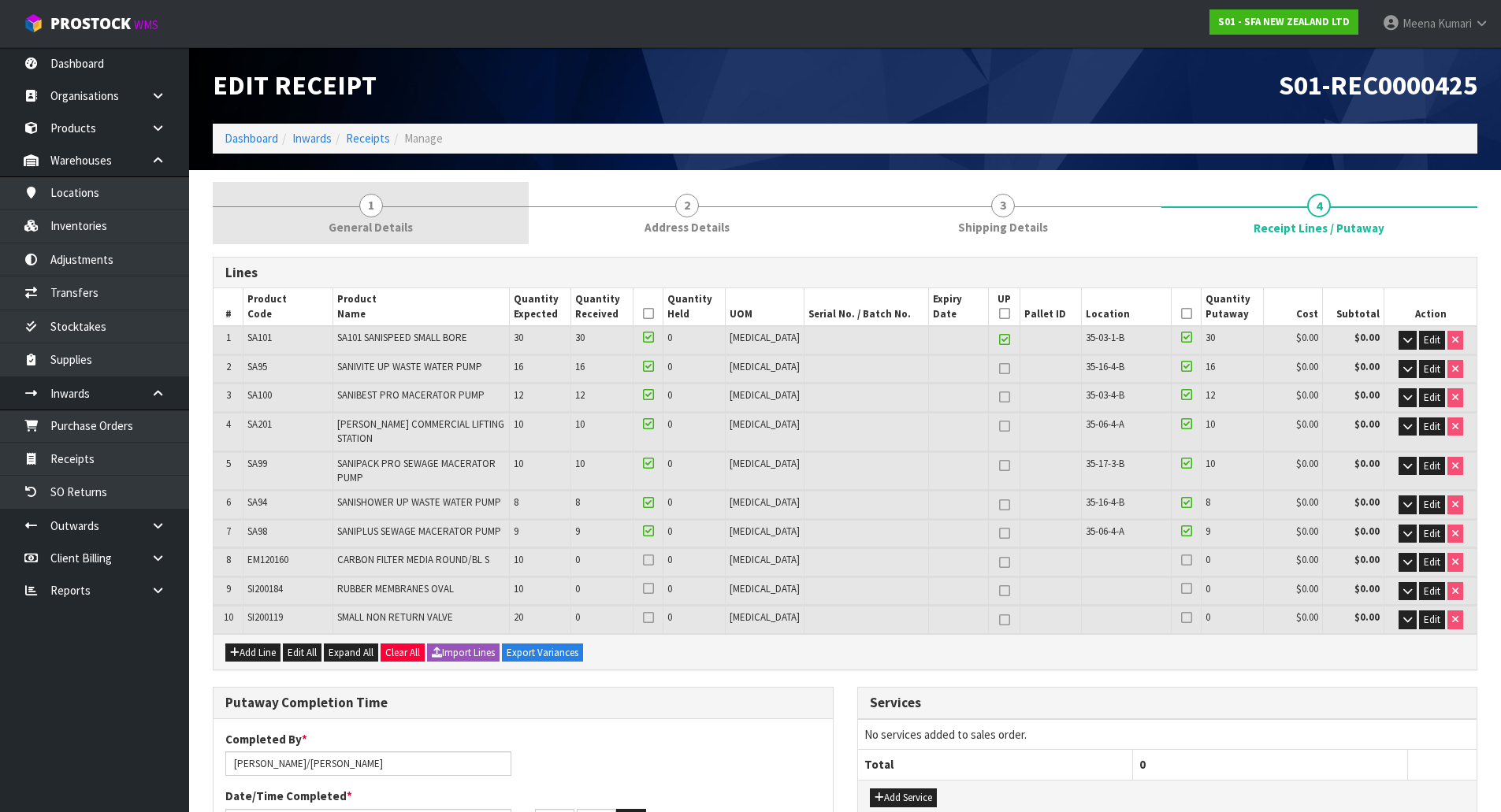
click at [394, 201] on link "1 General Details" at bounding box center [371, 212] width 316 height 62
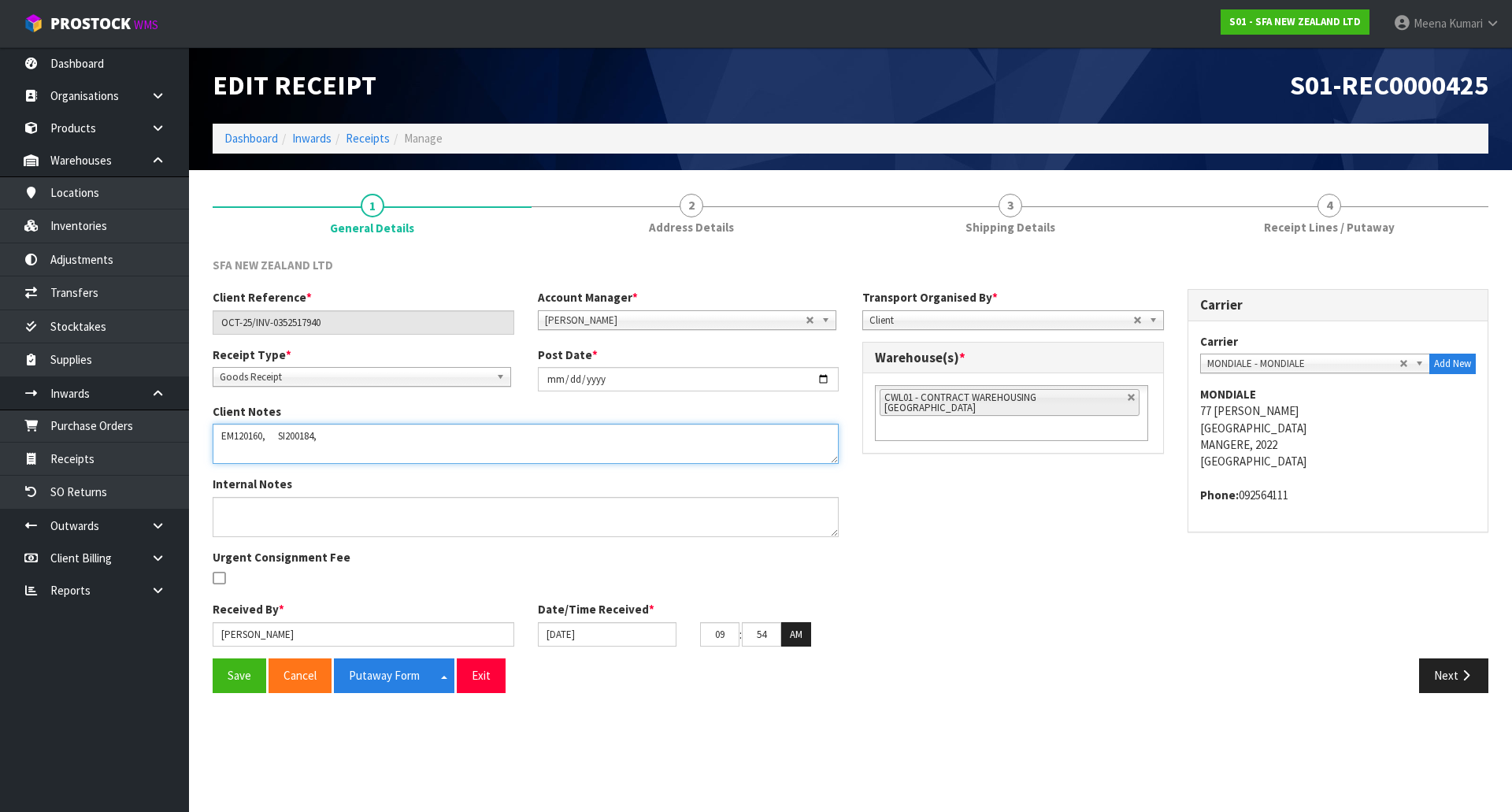
click at [326, 436] on textarea at bounding box center [526, 444] width 626 height 40
paste textarea "SI200119"
click at [220, 442] on textarea at bounding box center [526, 444] width 626 height 40
type textarea "VARIANCE: EM120160, SI200184, SI200119 DIDNOT RECEIVED"
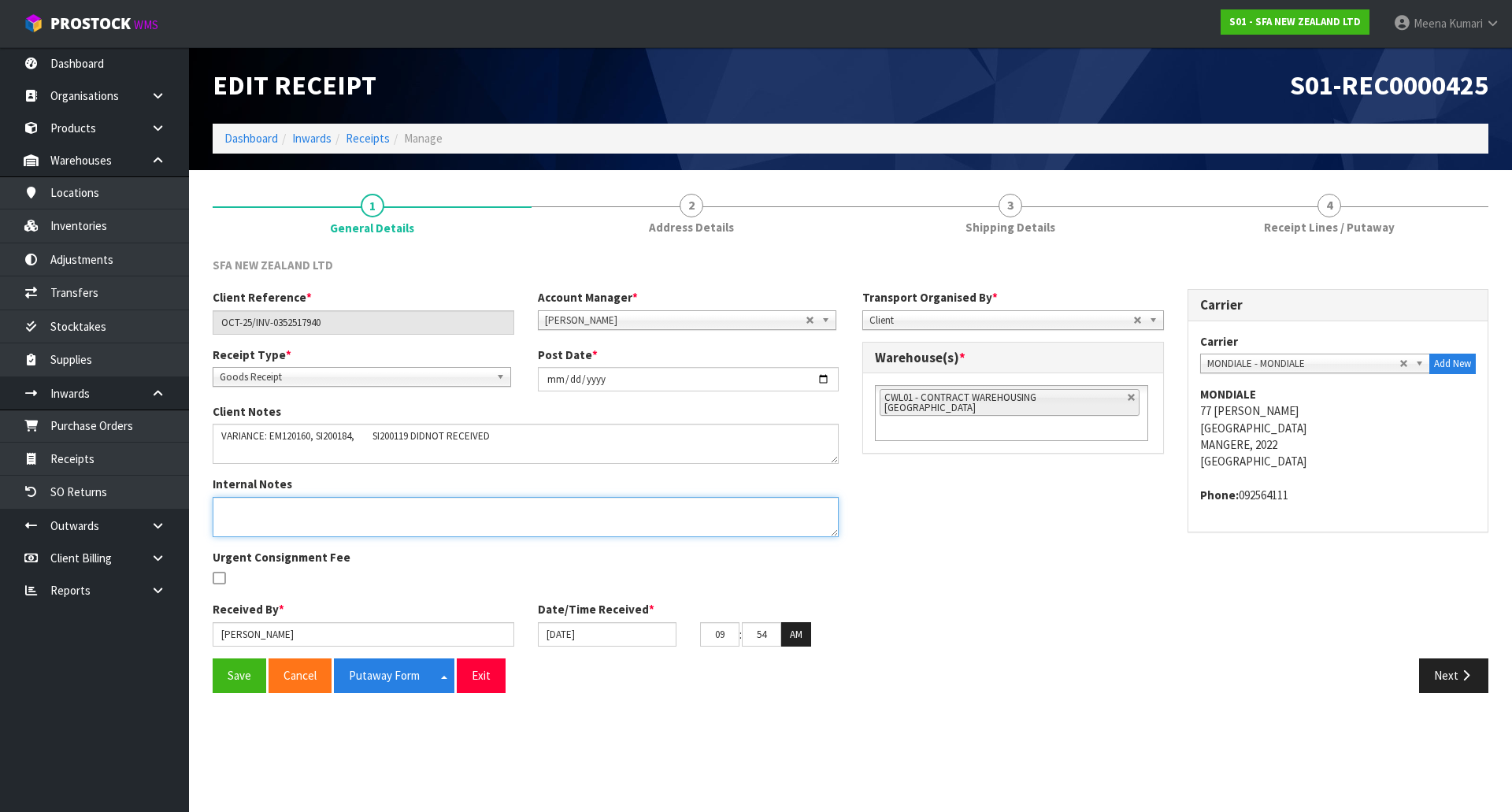
click at [248, 518] on textarea at bounding box center [526, 517] width 626 height 40
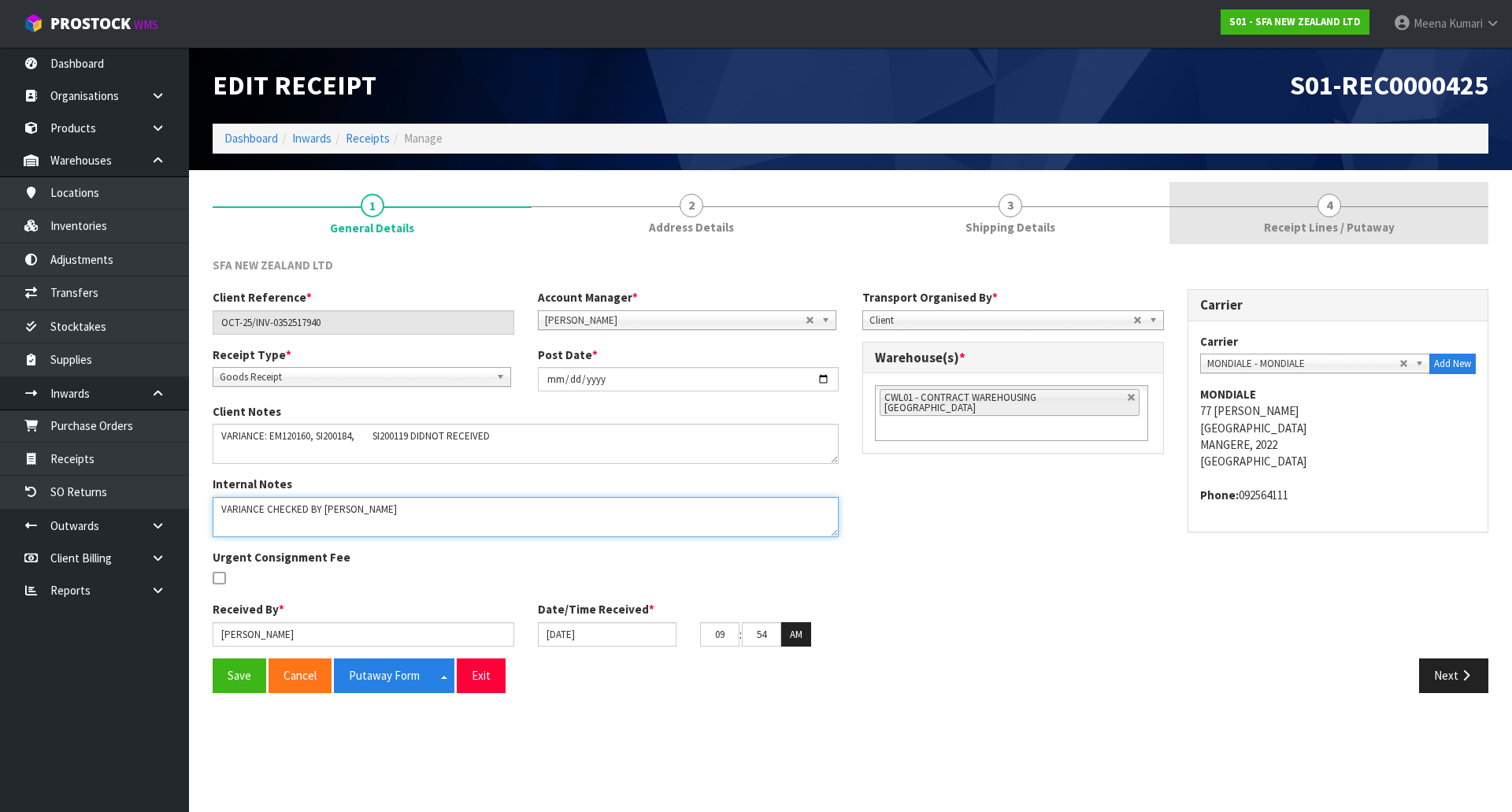
type textarea "VARIANCE CHECKED BY [PERSON_NAME]"
click at [1388, 226] on span "Receipt Lines / Putaway" at bounding box center [1330, 227] width 131 height 17
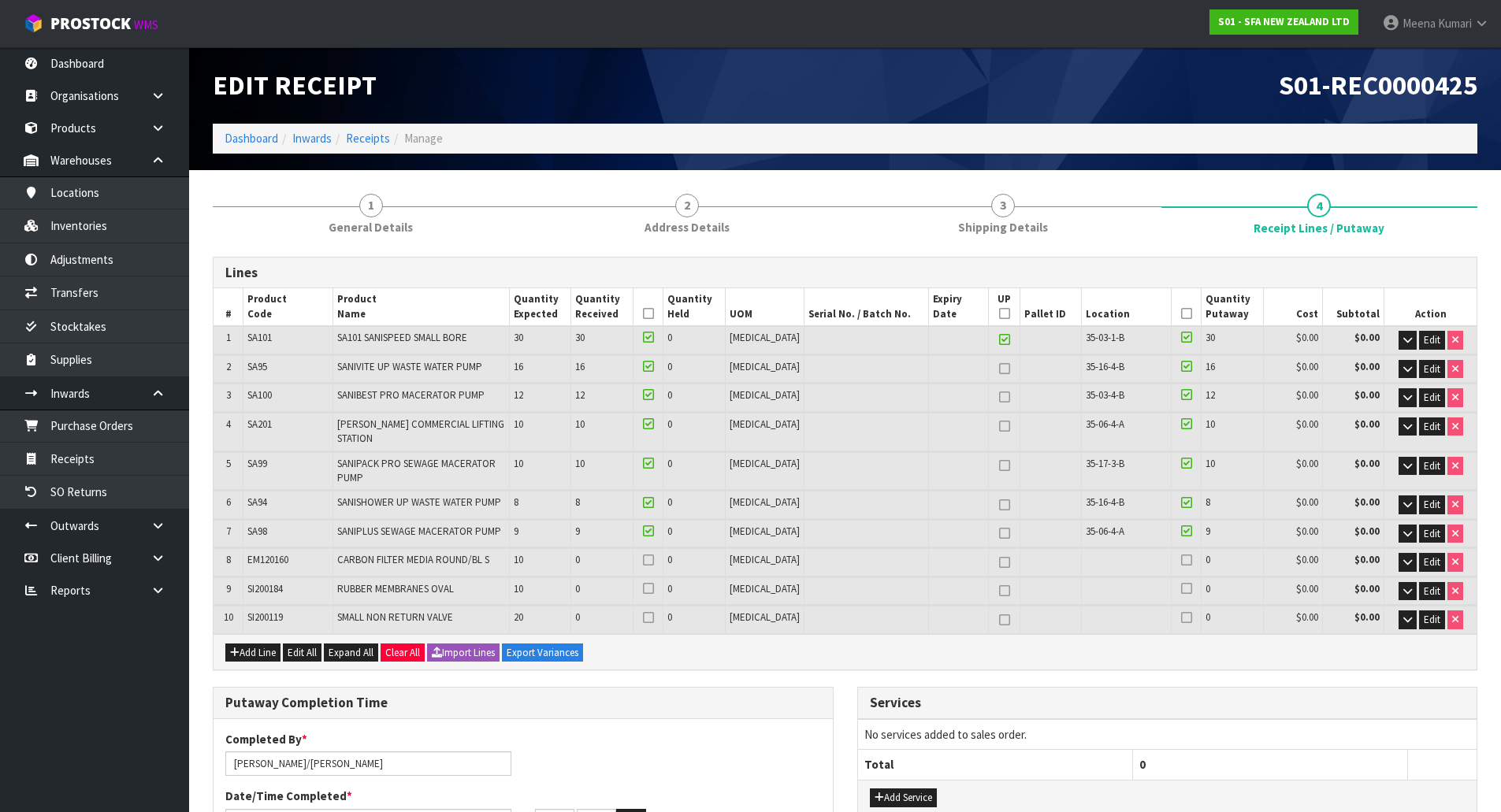
click at [654, 314] on icon at bounding box center [648, 314] width 11 height 1
click at [1181, 314] on icon at bounding box center [1186, 314] width 11 height 1
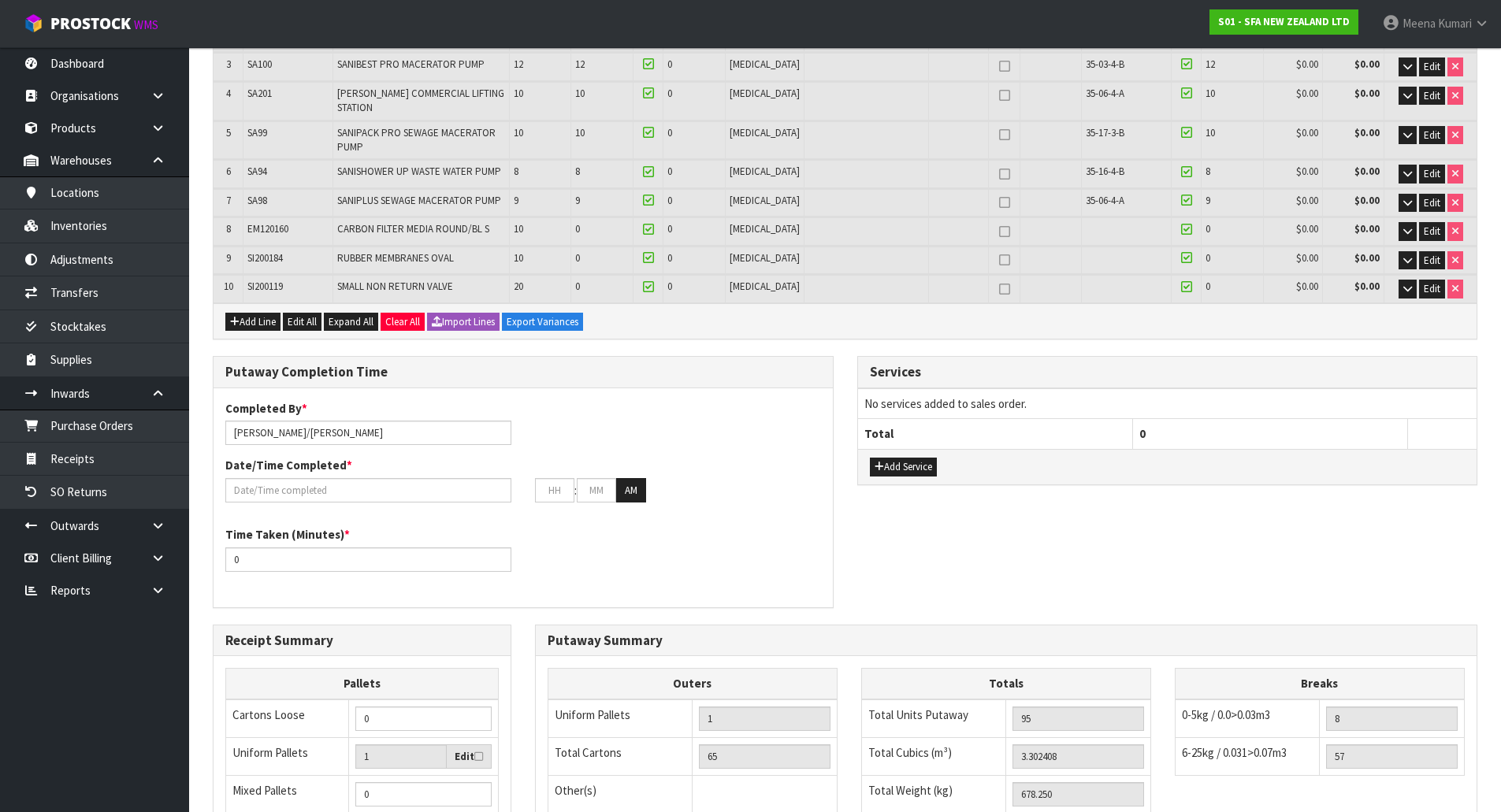
scroll to position [552, 0]
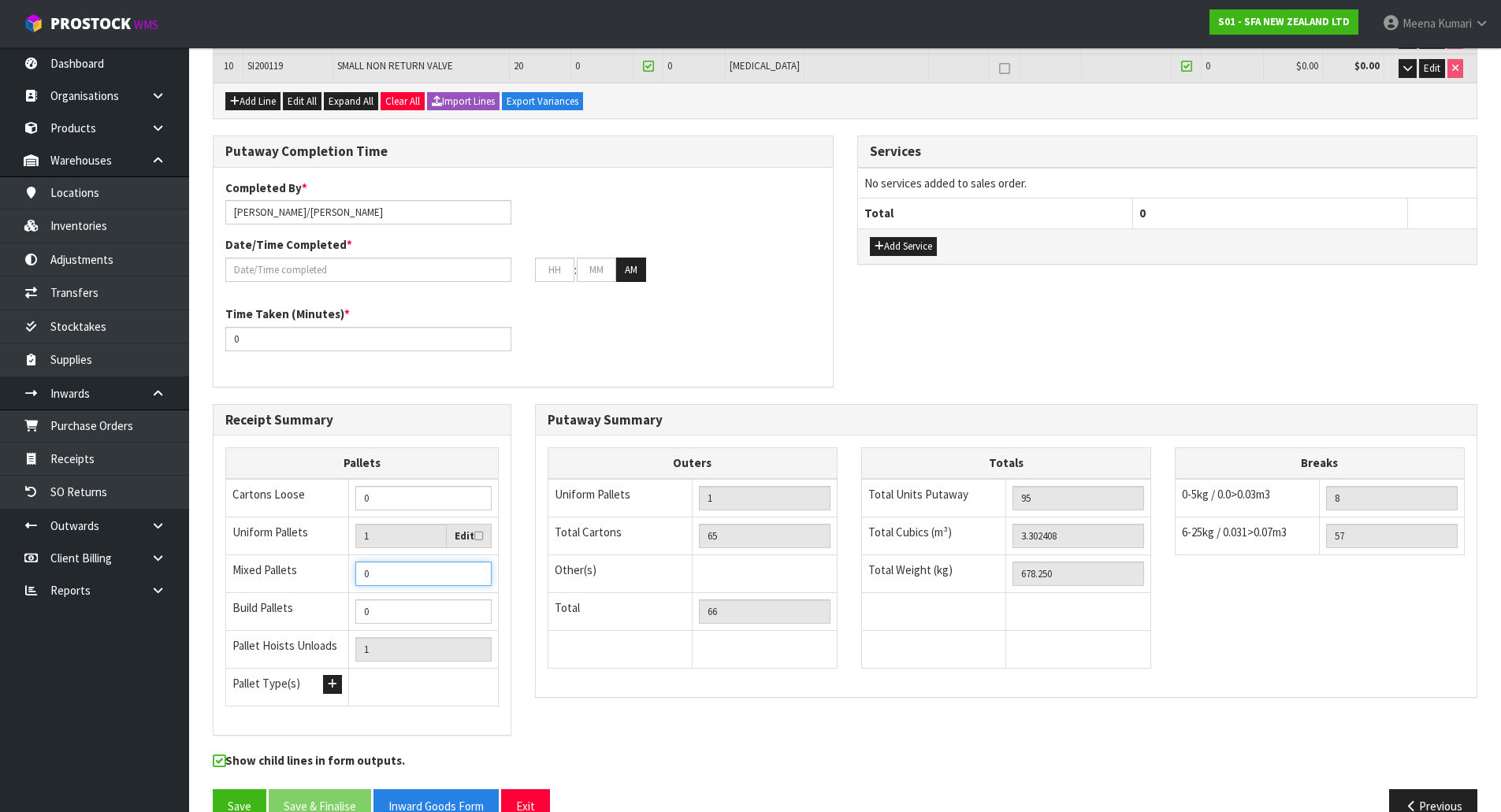
drag, startPoint x: 371, startPoint y: 567, endPoint x: 354, endPoint y: 566, distance: 17.0
click at [353, 565] on td "0" at bounding box center [423, 574] width 150 height 37
type input "2"
type input "3"
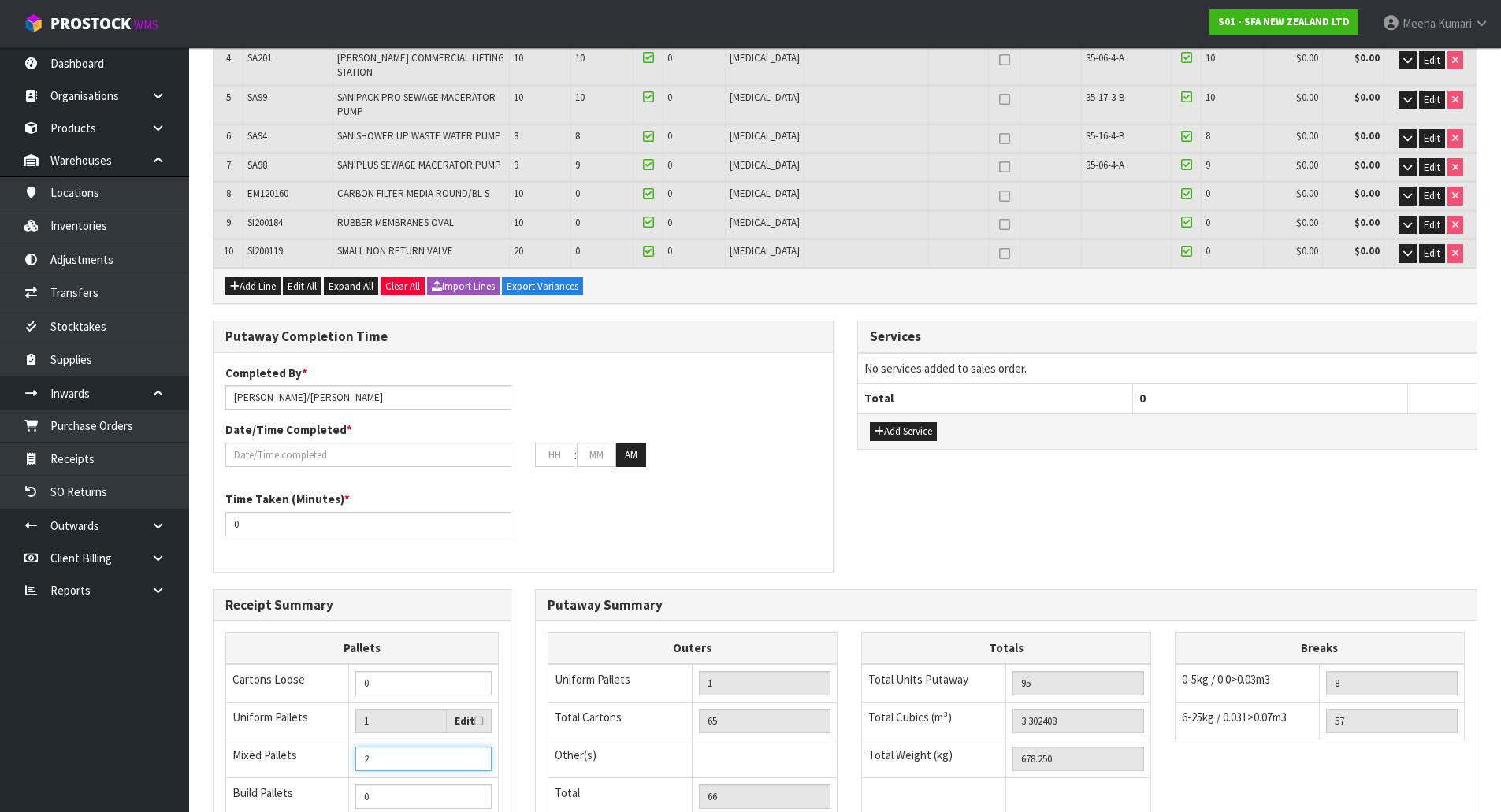
scroll to position [394, 0]
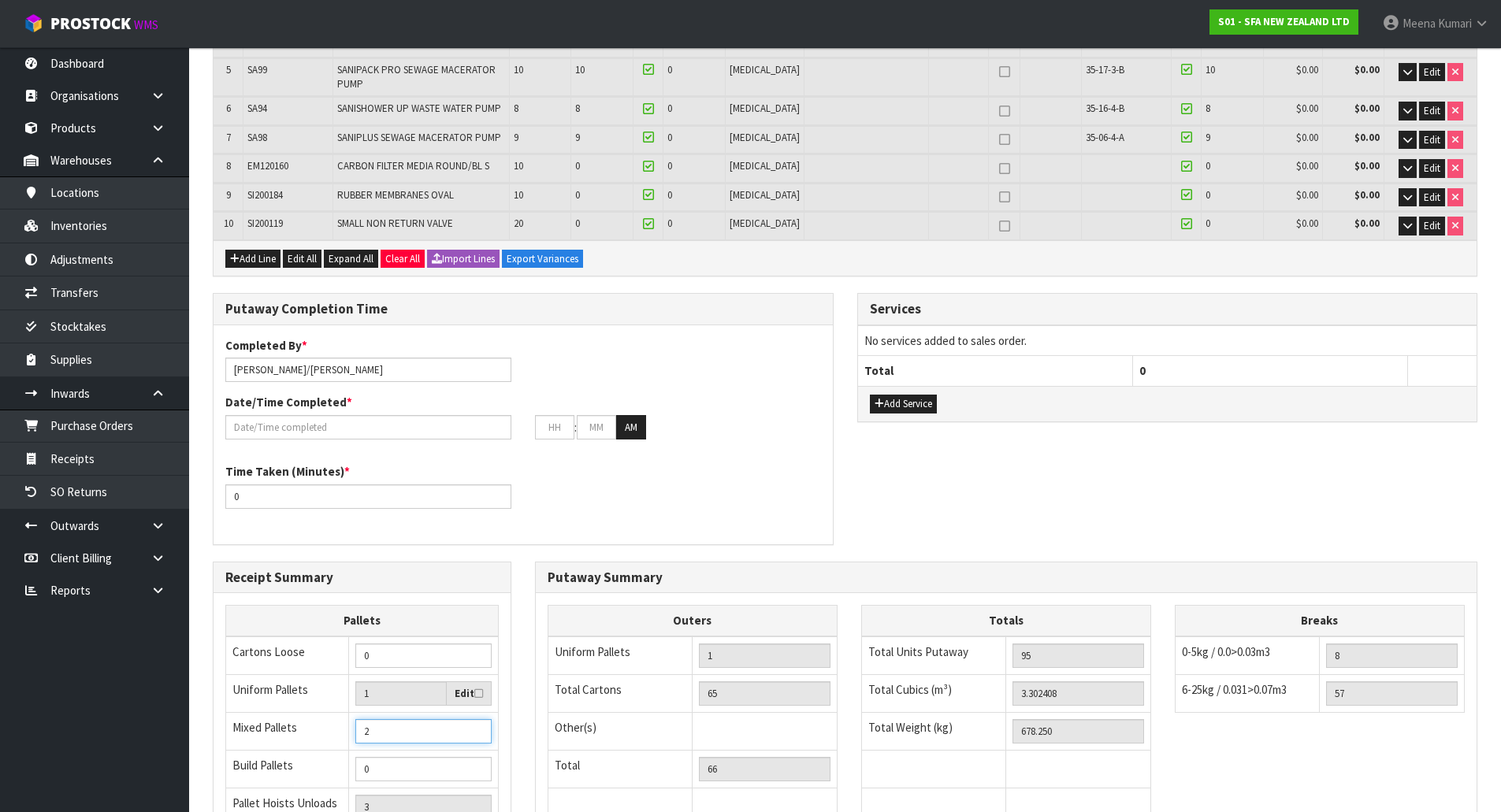
type input "2"
click at [257, 394] on label "Date/Time Completed *" at bounding box center [288, 402] width 127 height 17
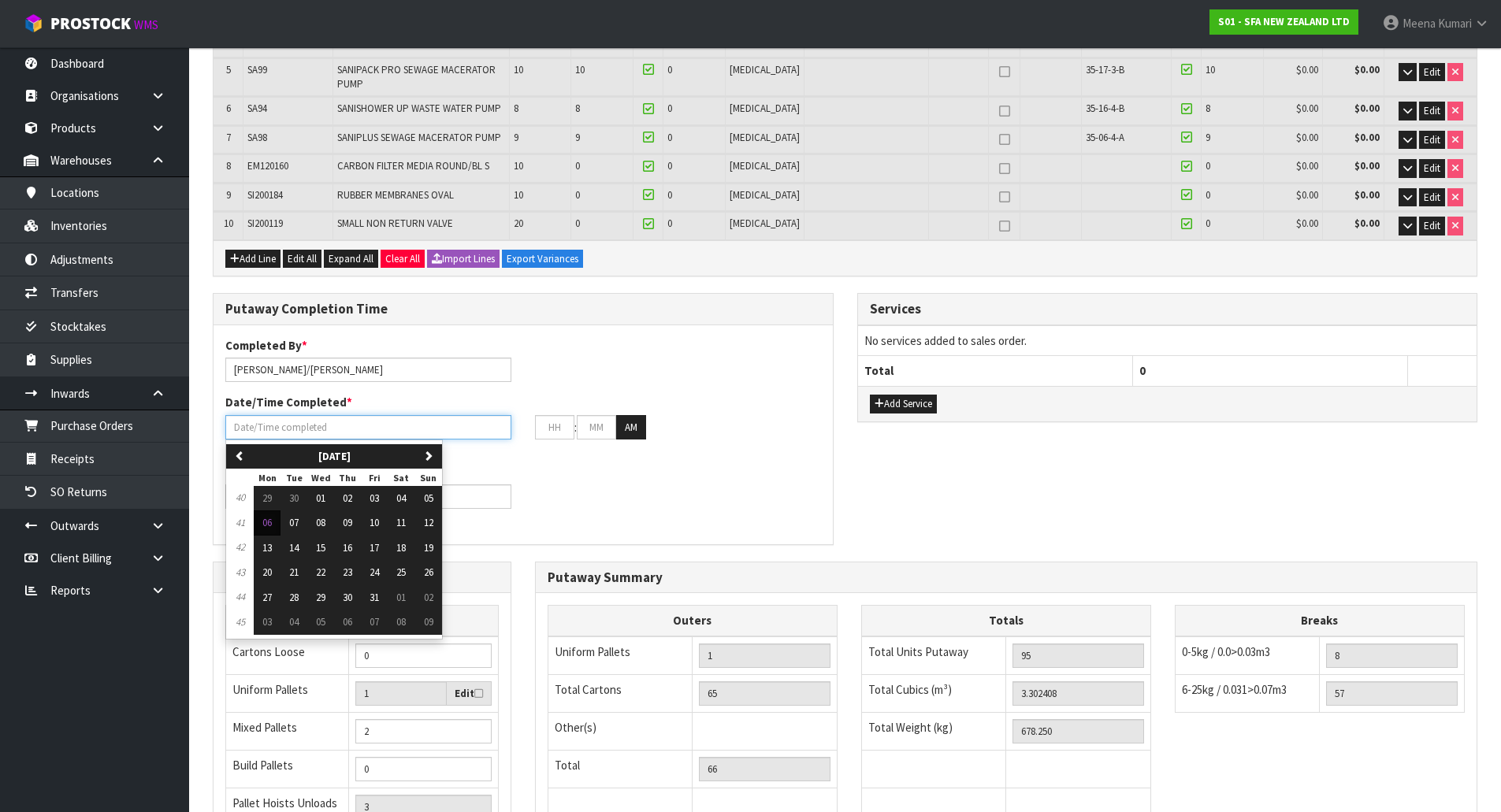
click at [267, 423] on input "text" at bounding box center [368, 427] width 286 height 25
click at [270, 516] on span "06" at bounding box center [267, 523] width 10 height 14
type input "[DATE]"
type input "12"
type input "00"
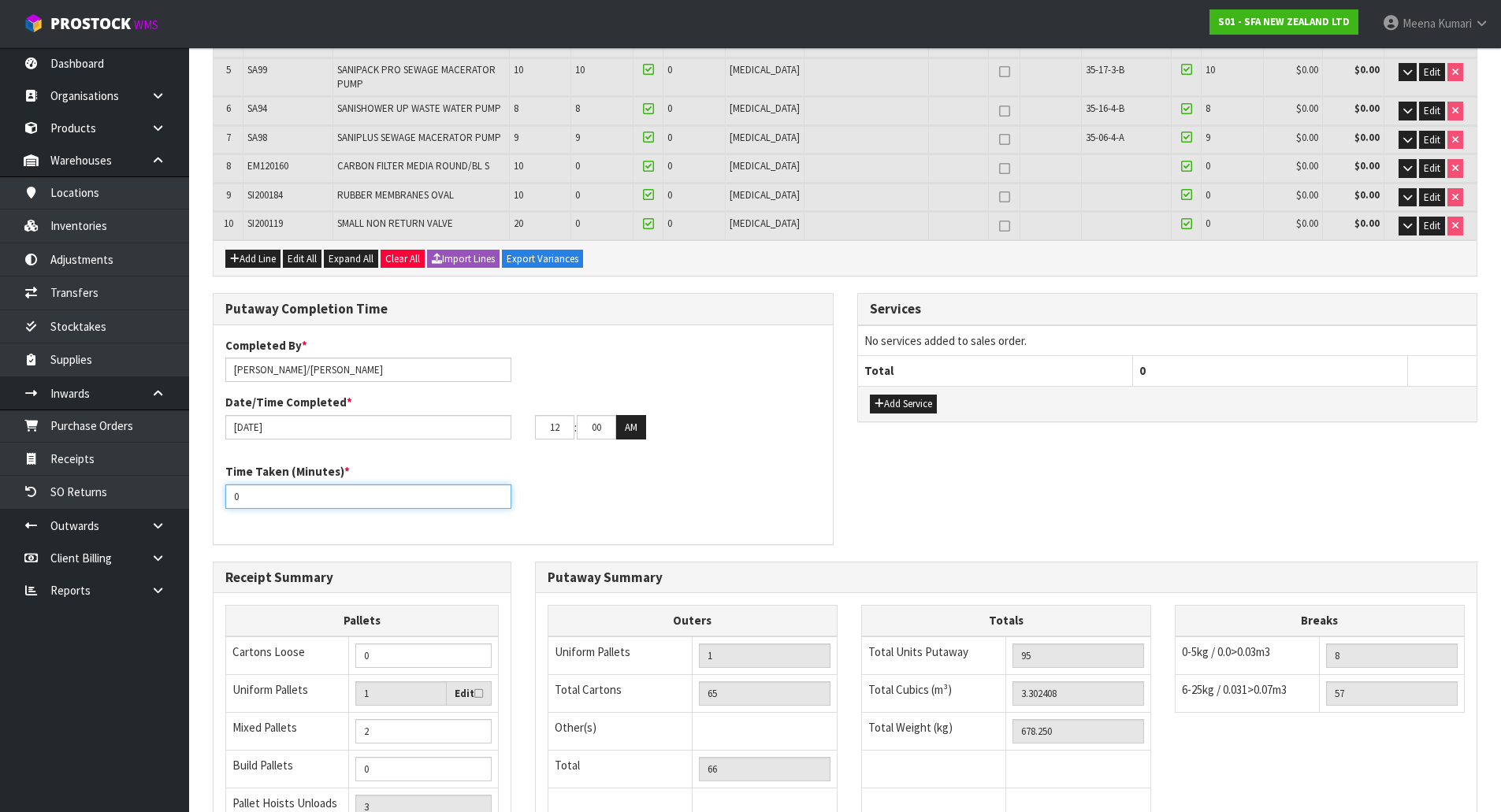
drag, startPoint x: 253, startPoint y: 490, endPoint x: 216, endPoint y: 490, distance: 37.0
click at [216, 490] on div "Time Taken (Minutes) * 0" at bounding box center [368, 486] width 310 height 45
type input "60"
drag, startPoint x: 605, startPoint y: 418, endPoint x: 527, endPoint y: 424, distance: 78.2
click at [527, 424] on div "12 : 00 : 00 AM" at bounding box center [678, 428] width 310 height 26
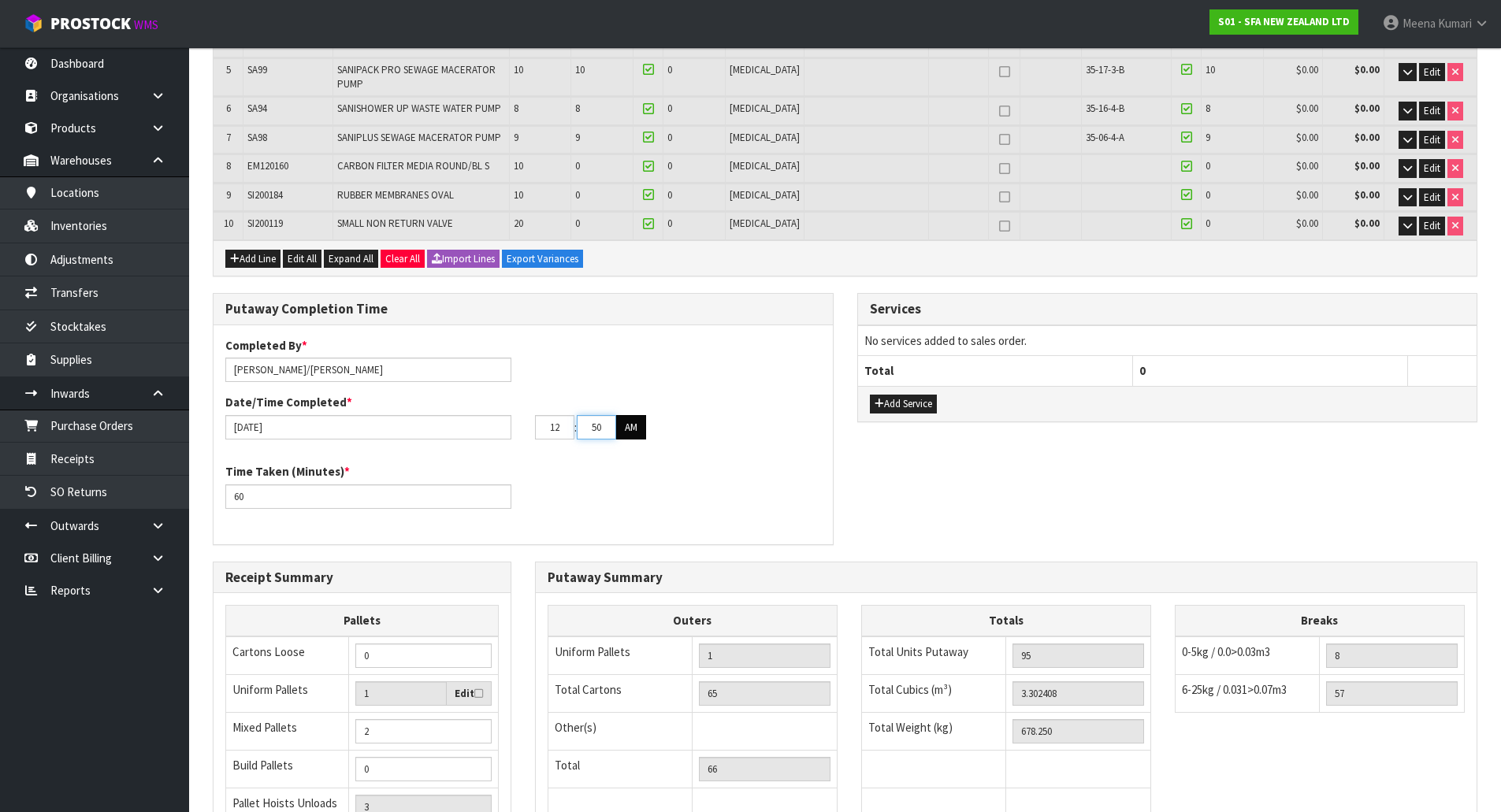
type input "50"
click at [632, 416] on button "AM" at bounding box center [632, 428] width 30 height 26
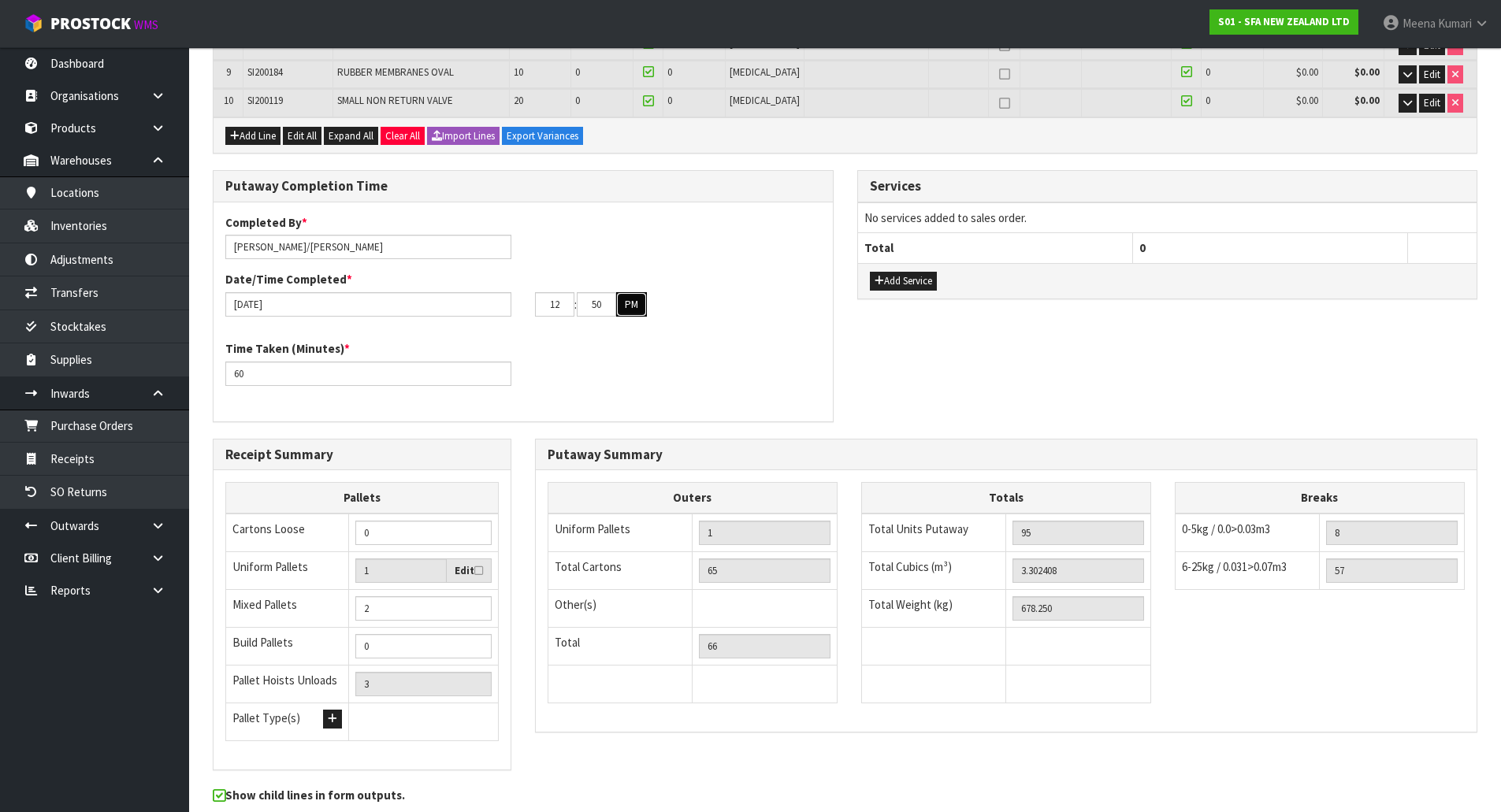
scroll to position [576, 0]
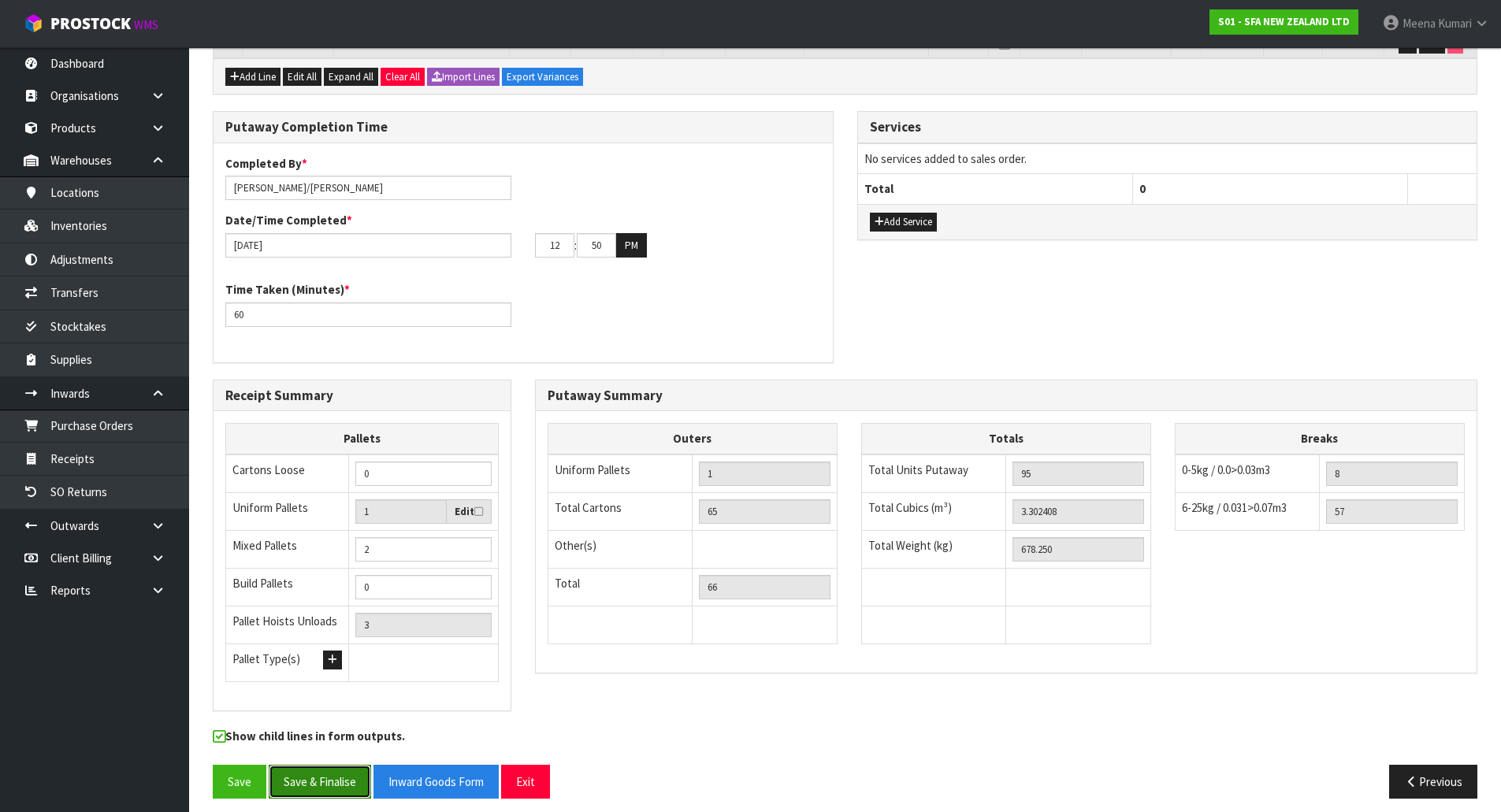
click at [328, 767] on button "Save & Finalise" at bounding box center [320, 782] width 103 height 34
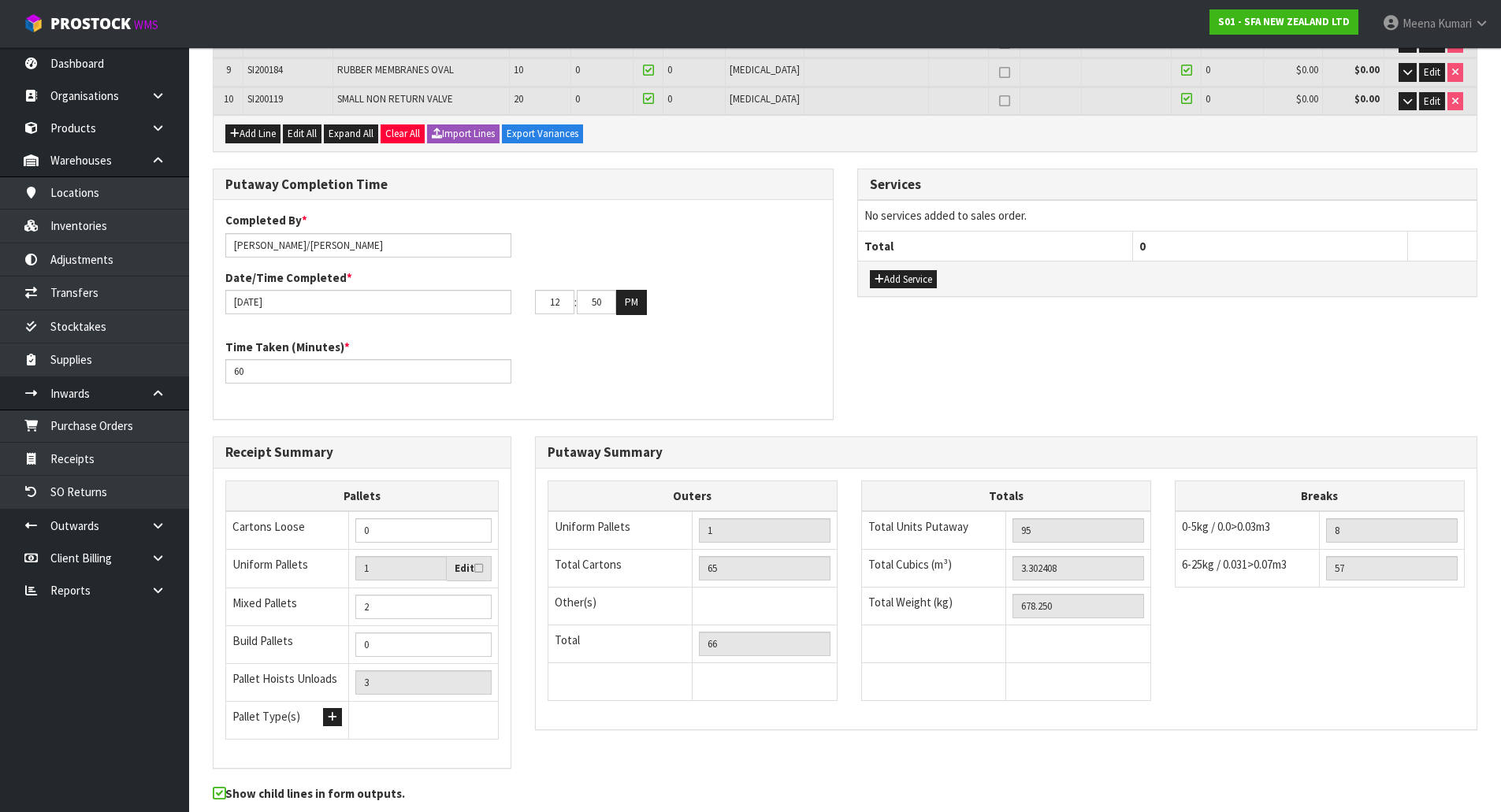
scroll to position [0, 0]
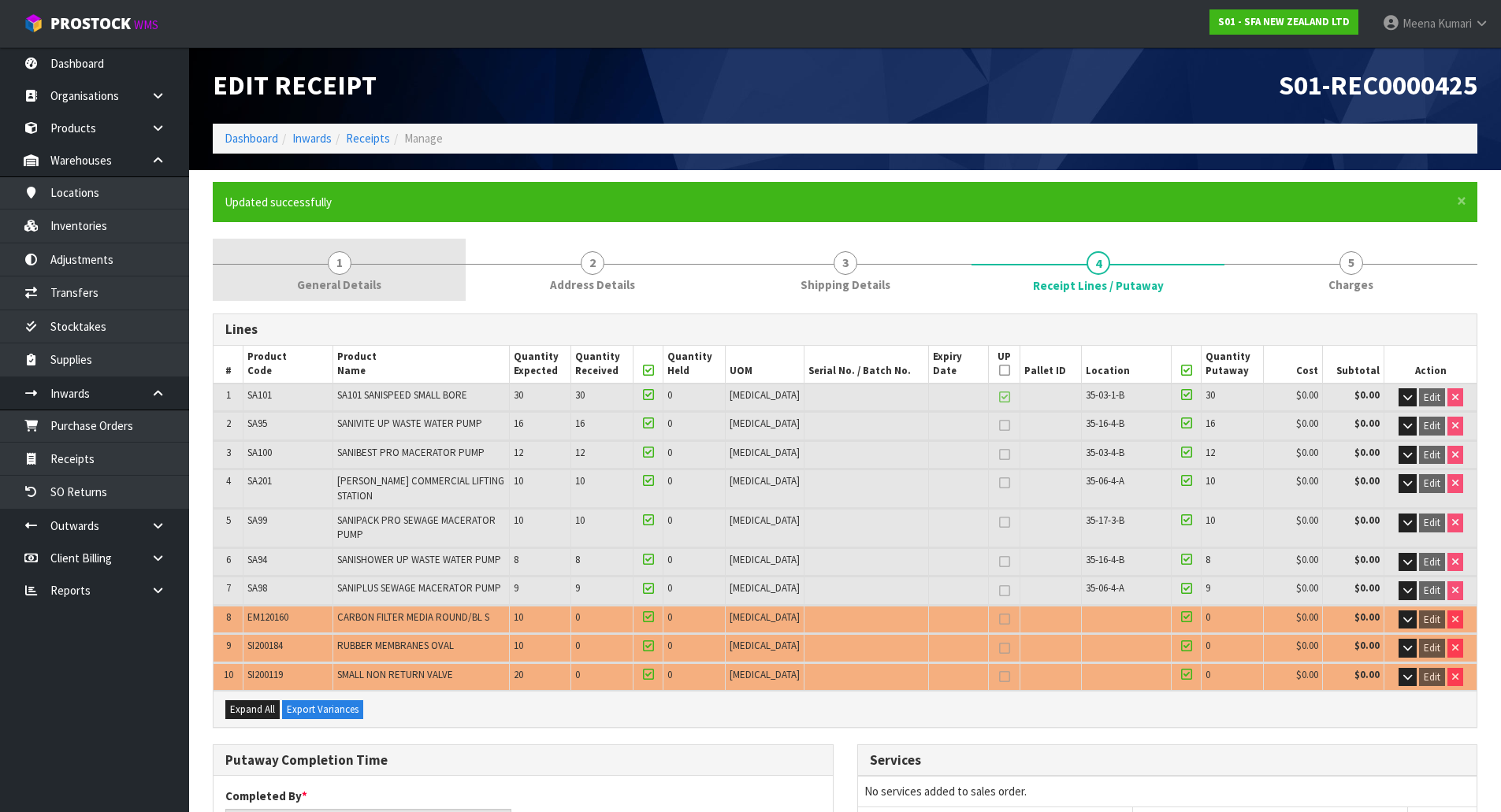
click at [303, 275] on link "1 General Details" at bounding box center [339, 269] width 253 height 62
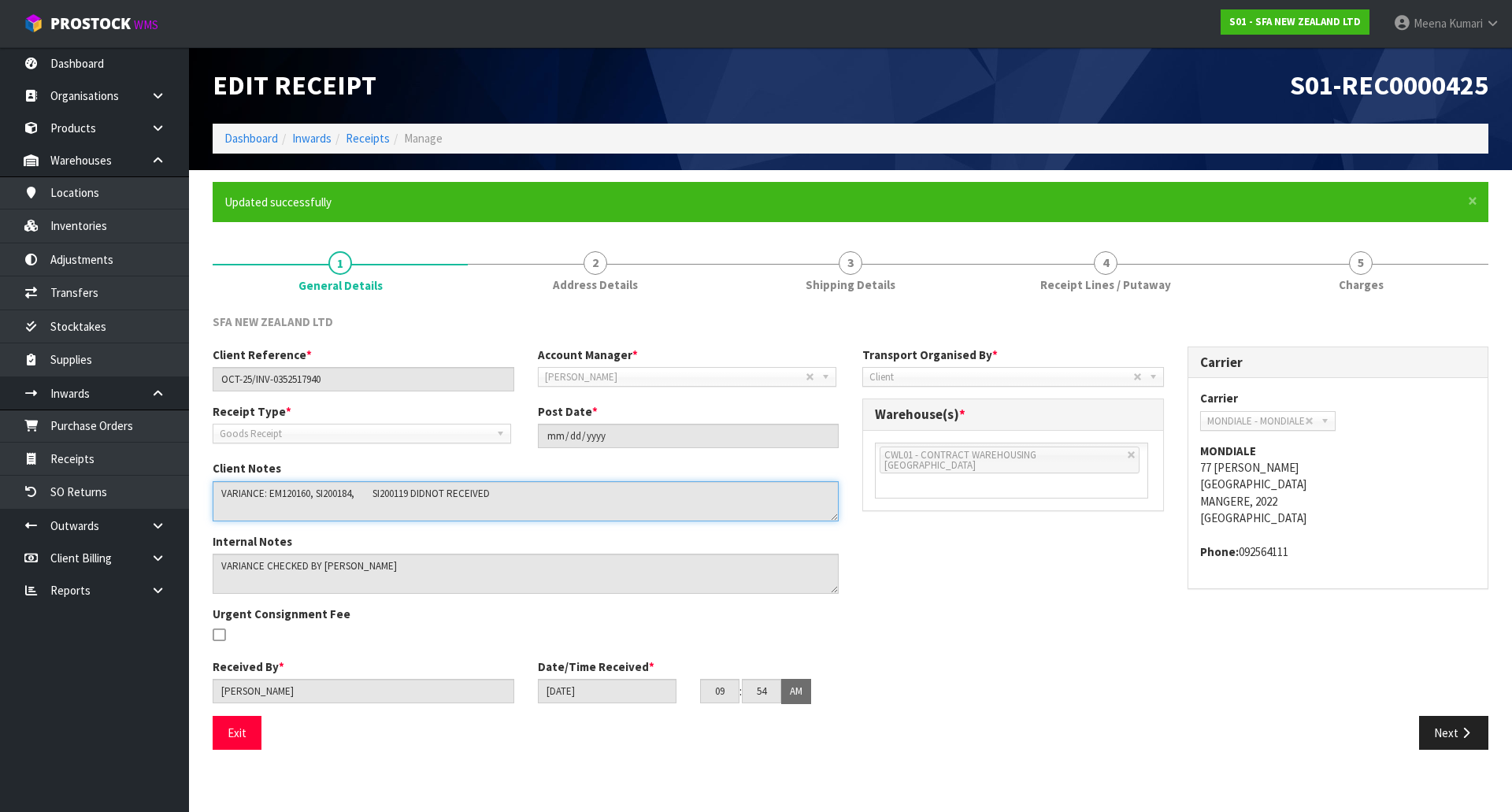
drag, startPoint x: 527, startPoint y: 496, endPoint x: 238, endPoint y: 504, distance: 289.1
click at [185, 489] on body "Toggle navigation ProStock WMS S01 - SFA NEW ZEALAND LTD [PERSON_NAME] Logout D…" at bounding box center [756, 406] width 1512 height 812
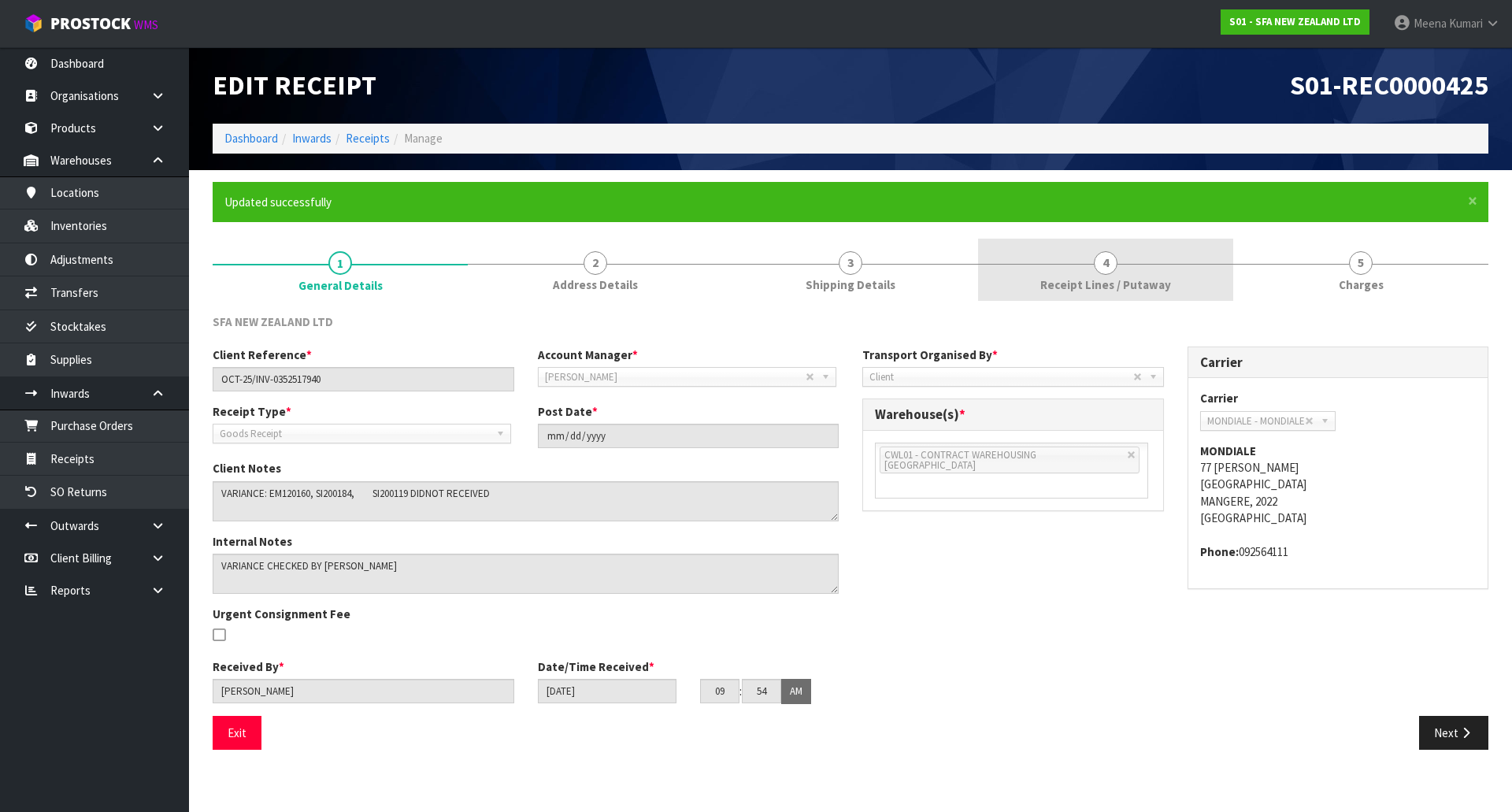
click at [1112, 259] on span "4" at bounding box center [1106, 263] width 24 height 24
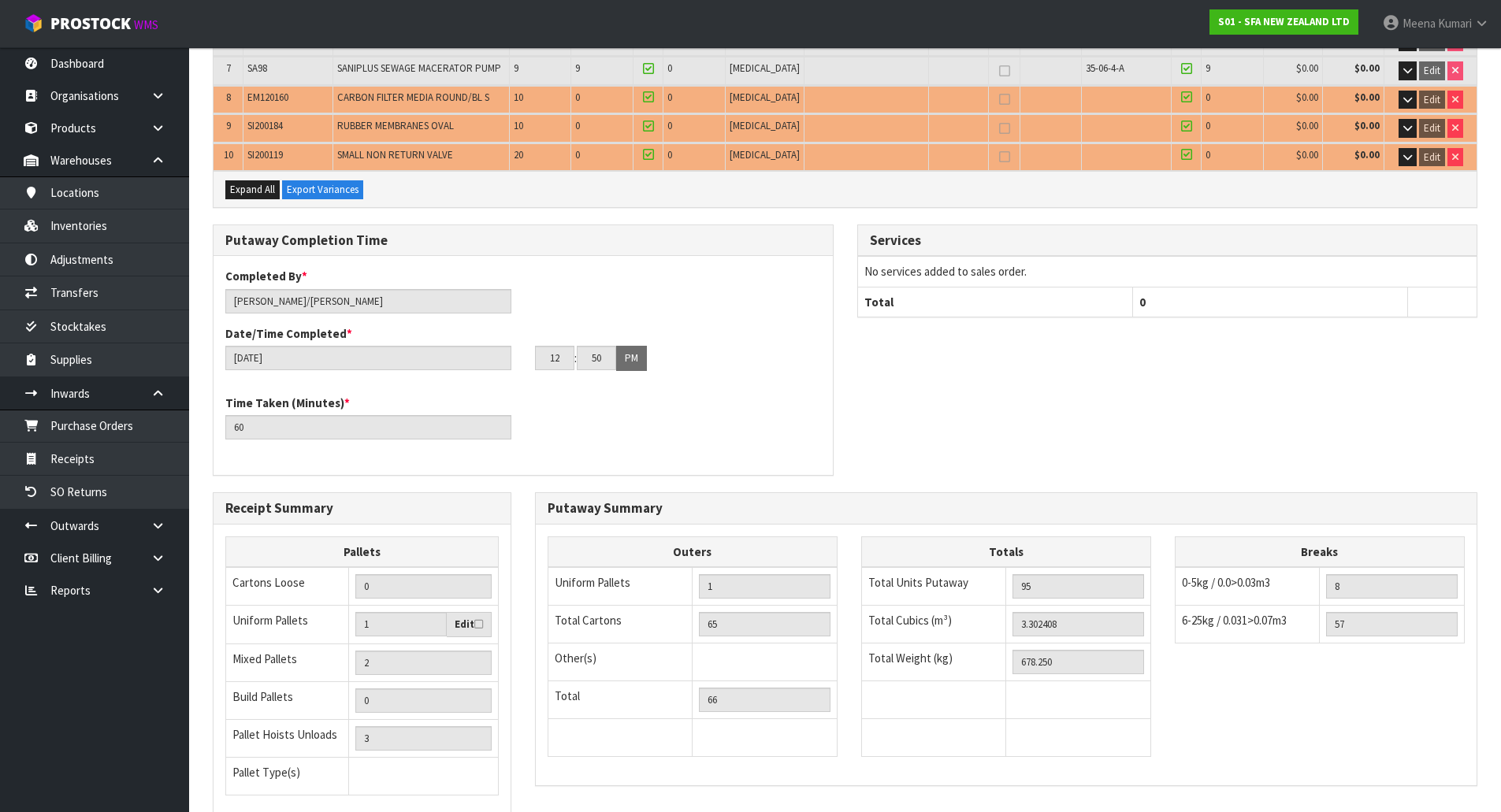
scroll to position [632, 0]
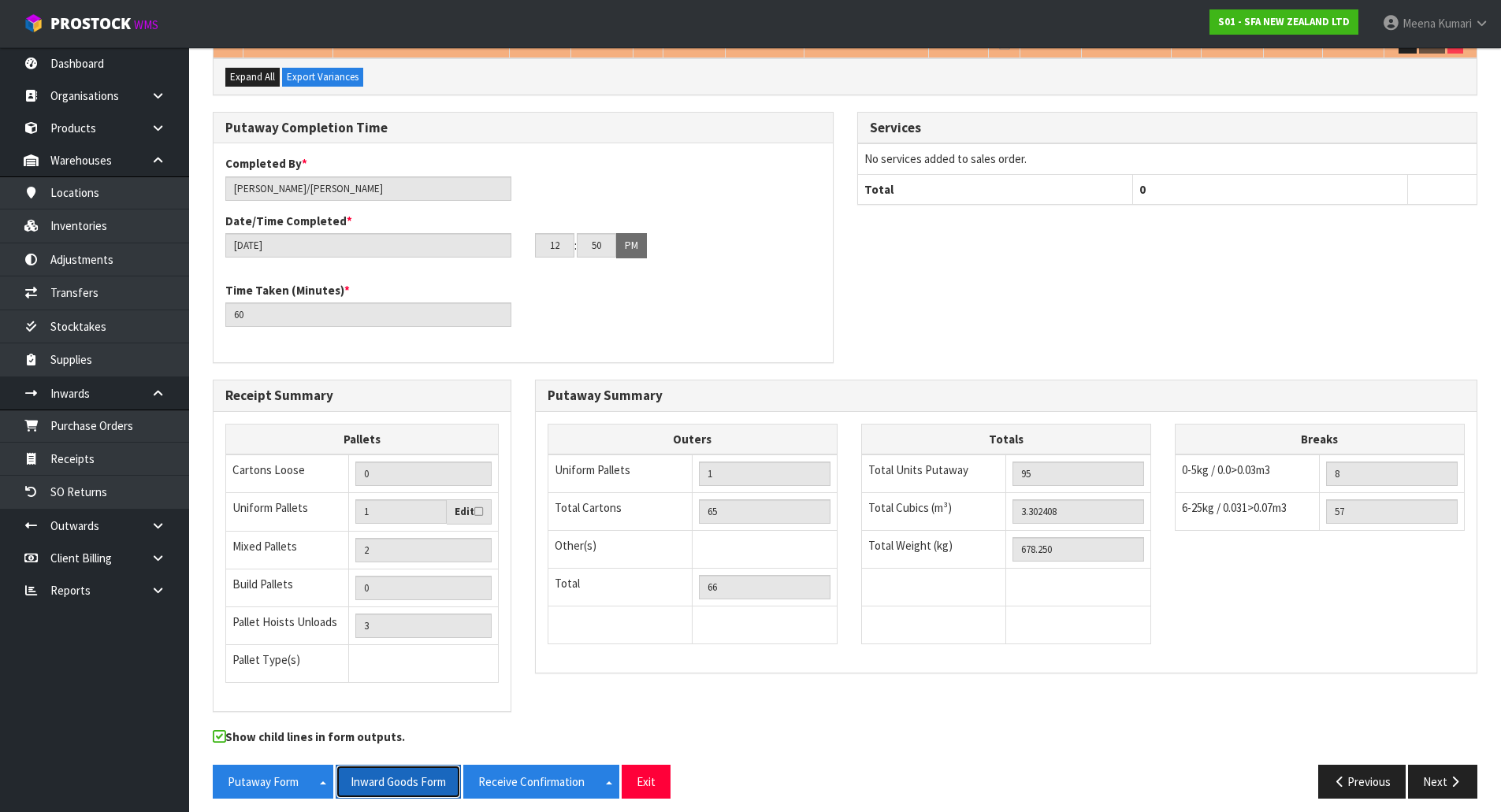
click at [399, 776] on button "Inward Goods Form" at bounding box center [398, 782] width 125 height 34
